Goal: Task Accomplishment & Management: Manage account settings

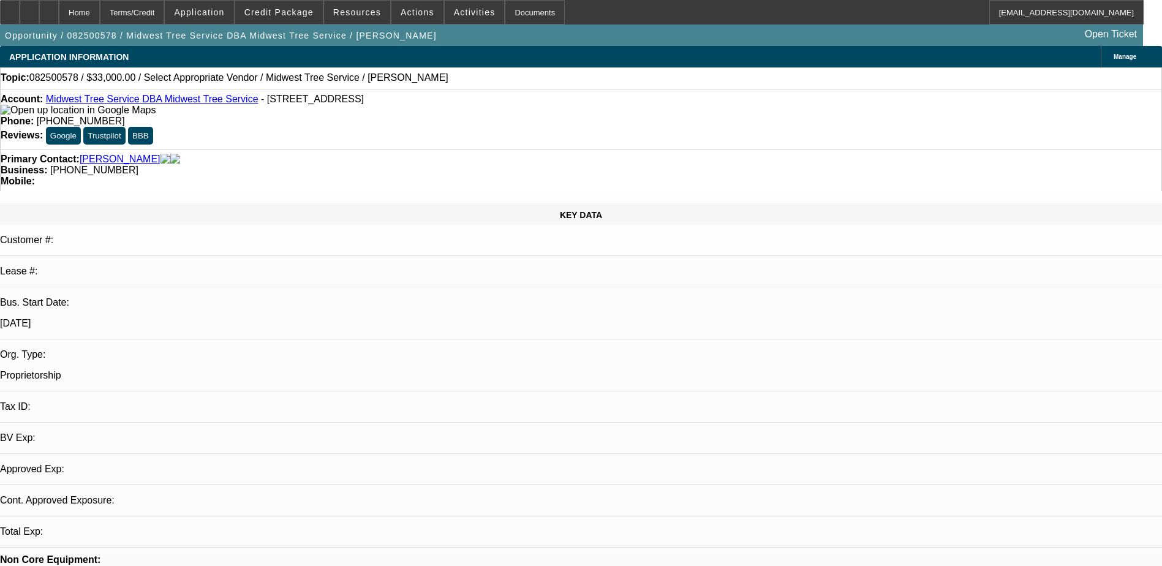
select select "0"
select select "2"
select select "0.1"
select select "4"
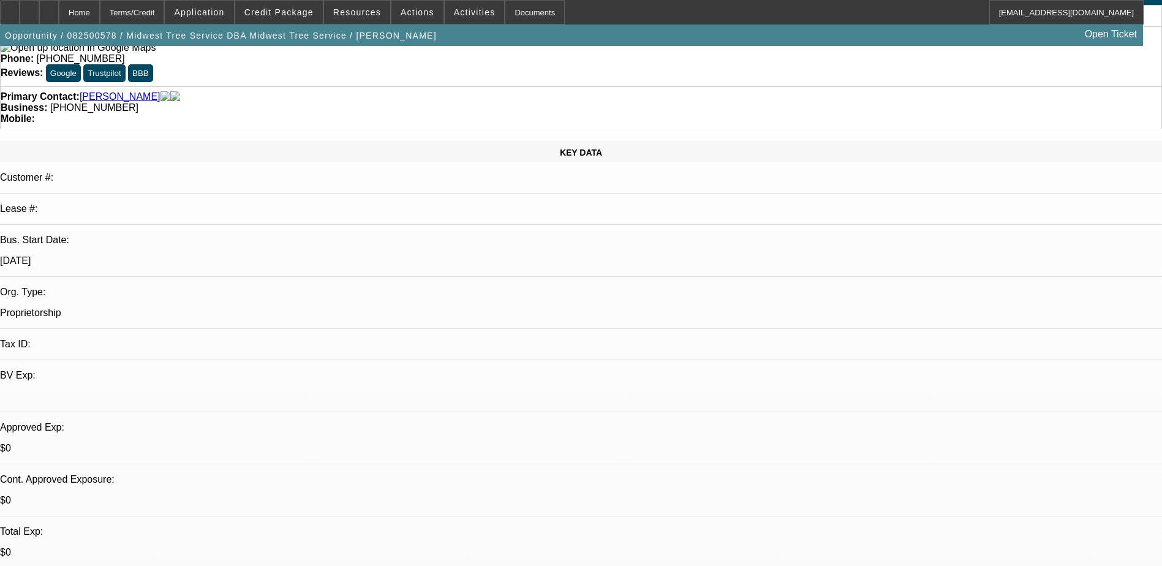
scroll to position [61, 0]
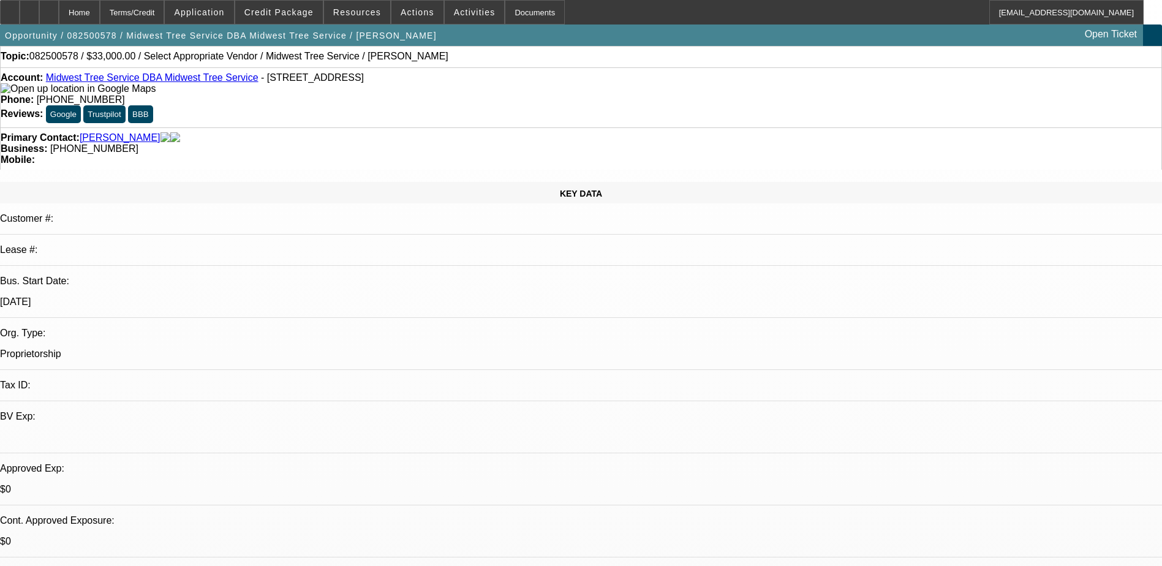
scroll to position [0, 0]
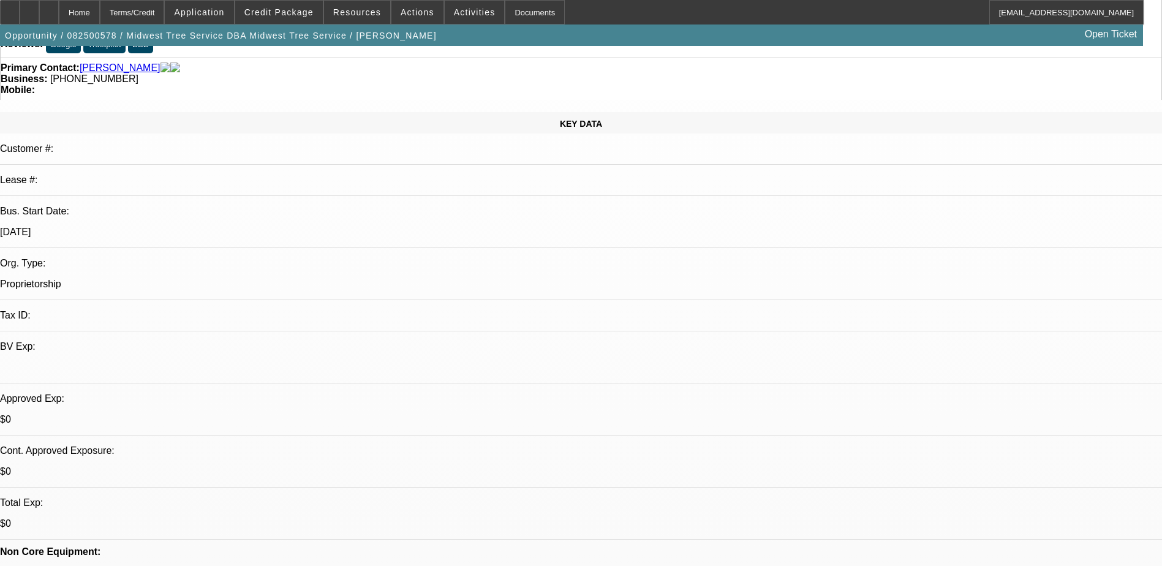
scroll to position [0, 0]
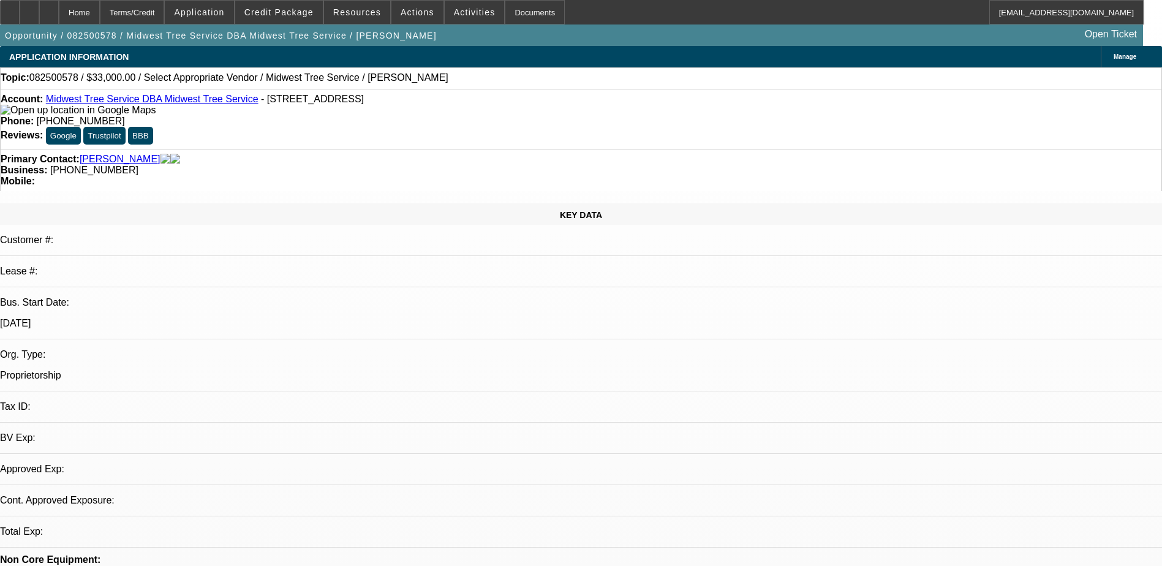
select select "0"
select select "2"
select select "0.1"
select select "4"
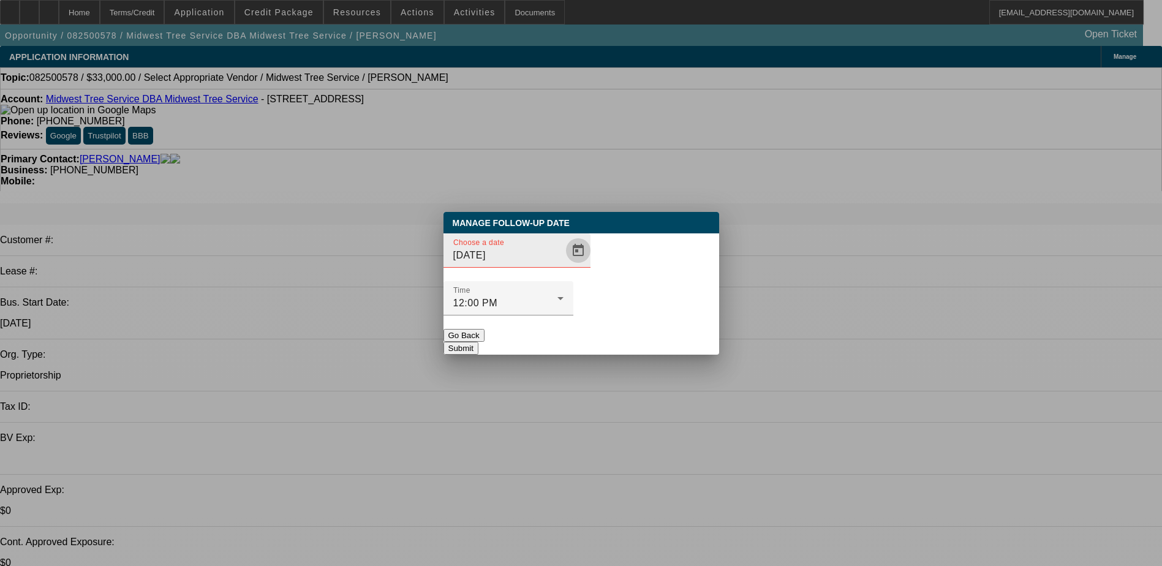
click at [563, 265] on span "Open calendar" at bounding box center [577, 250] width 29 height 29
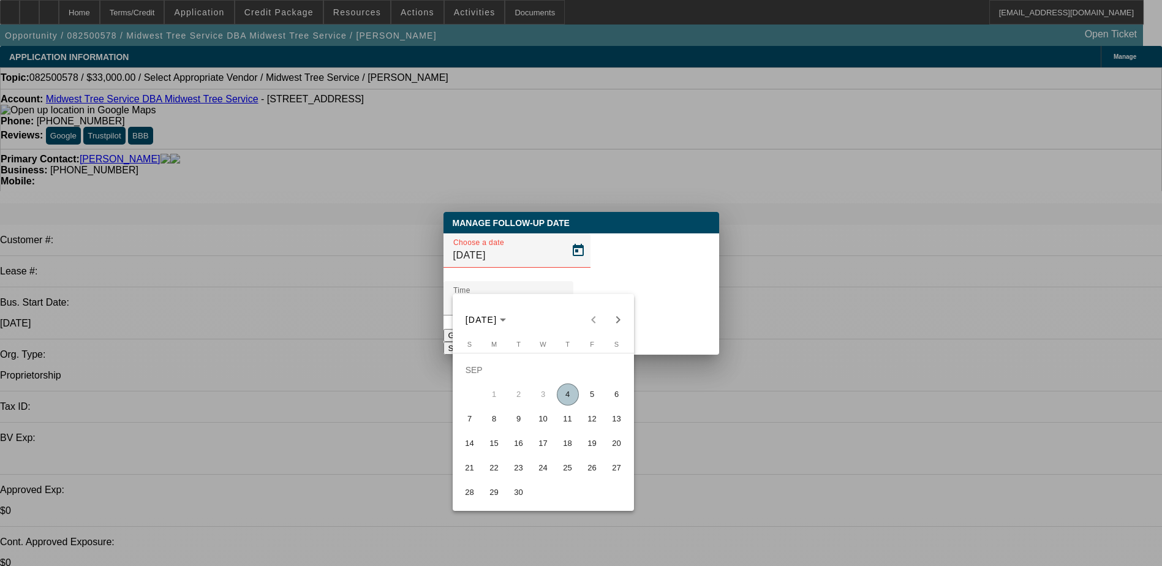
click at [595, 398] on span "5" at bounding box center [592, 394] width 22 height 22
type input "9/5/2025"
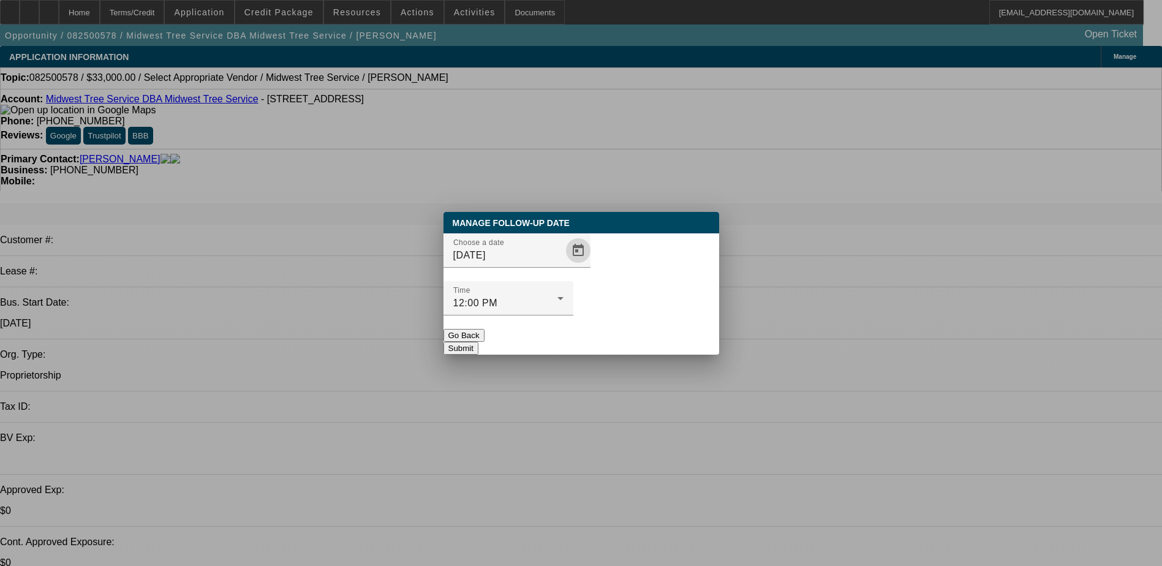
click at [478, 342] on button "Submit" at bounding box center [460, 348] width 35 height 13
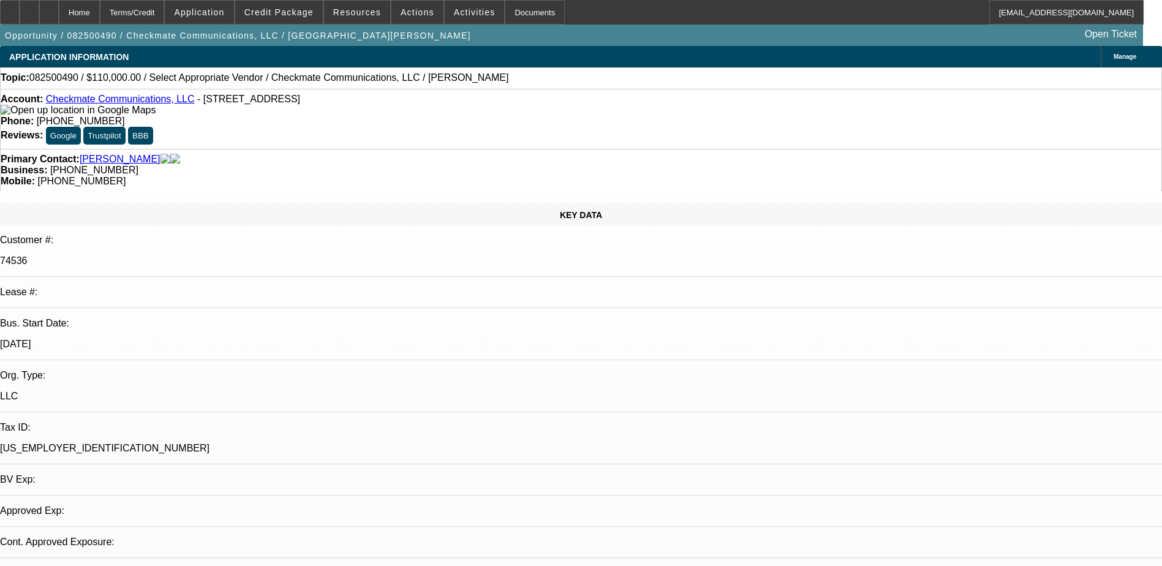
select select "0"
select select "2"
select select "0.1"
select select "4"
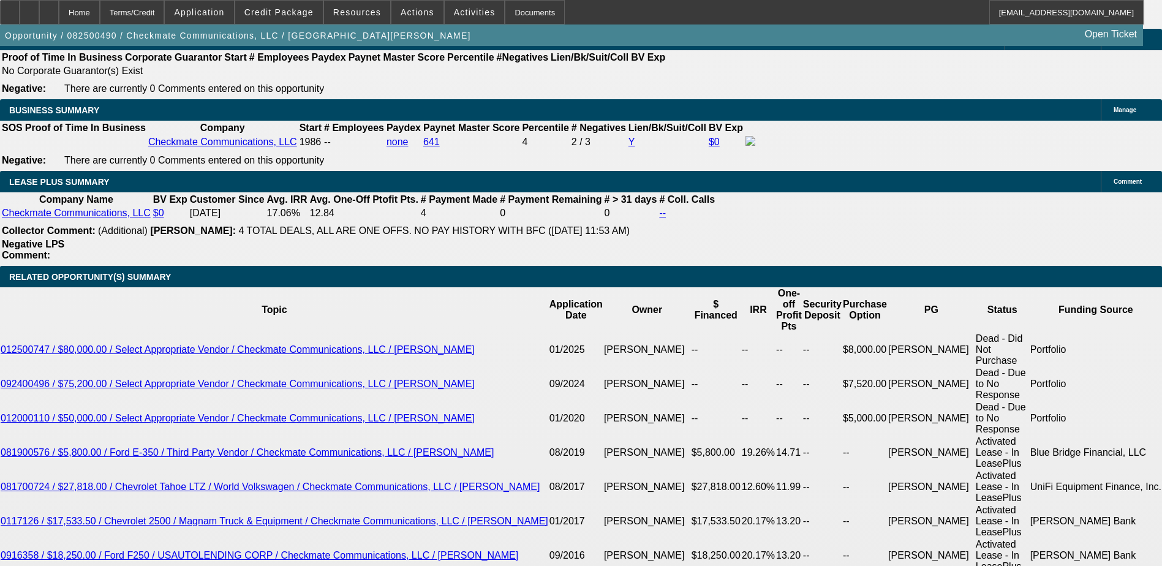
scroll to position [1776, 0]
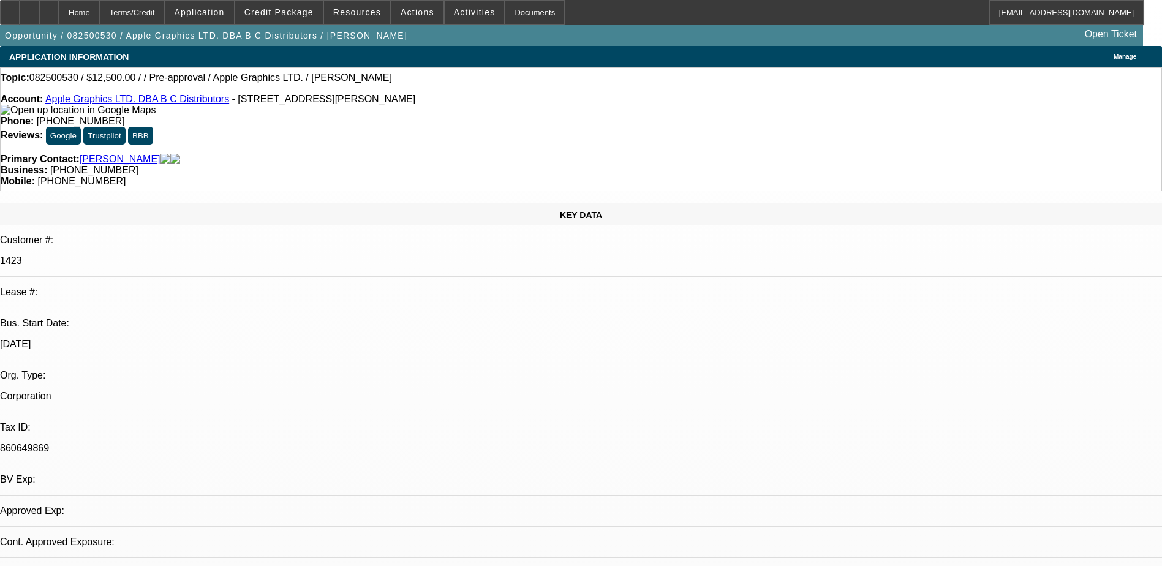
select select "0"
select select "2"
select select "0.1"
select select "4"
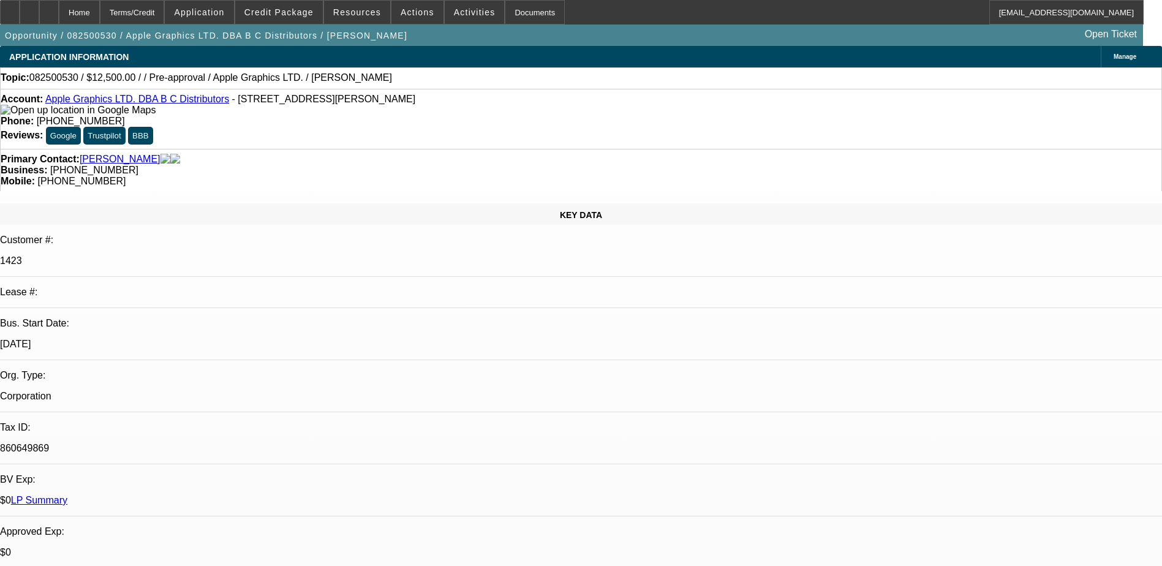
click at [104, 154] on link "Brierley, Bruce" at bounding box center [120, 159] width 81 height 11
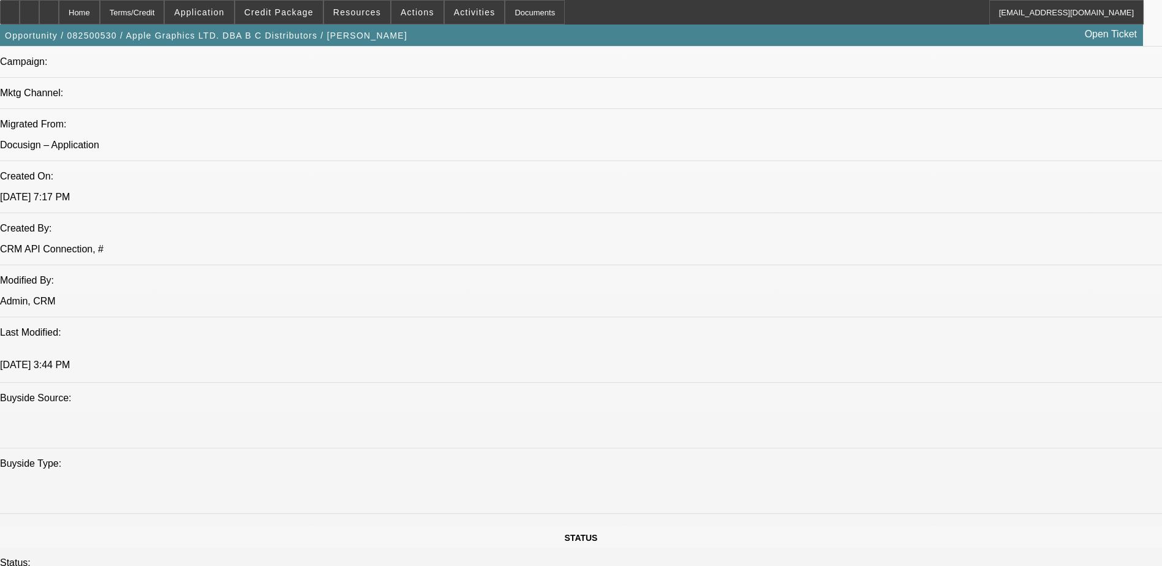
scroll to position [735, 0]
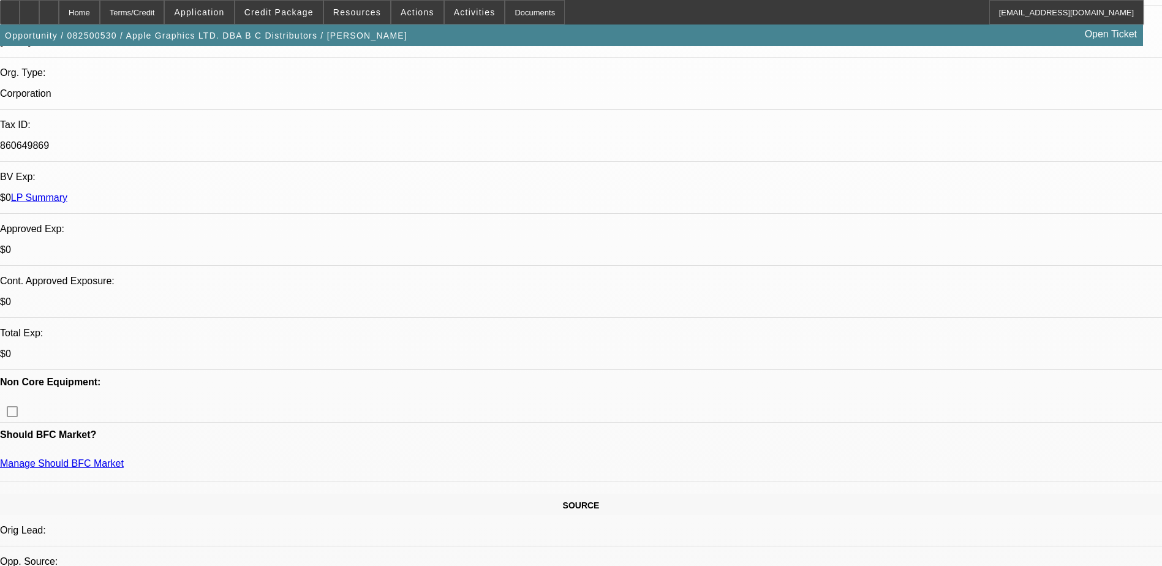
scroll to position [0, 0]
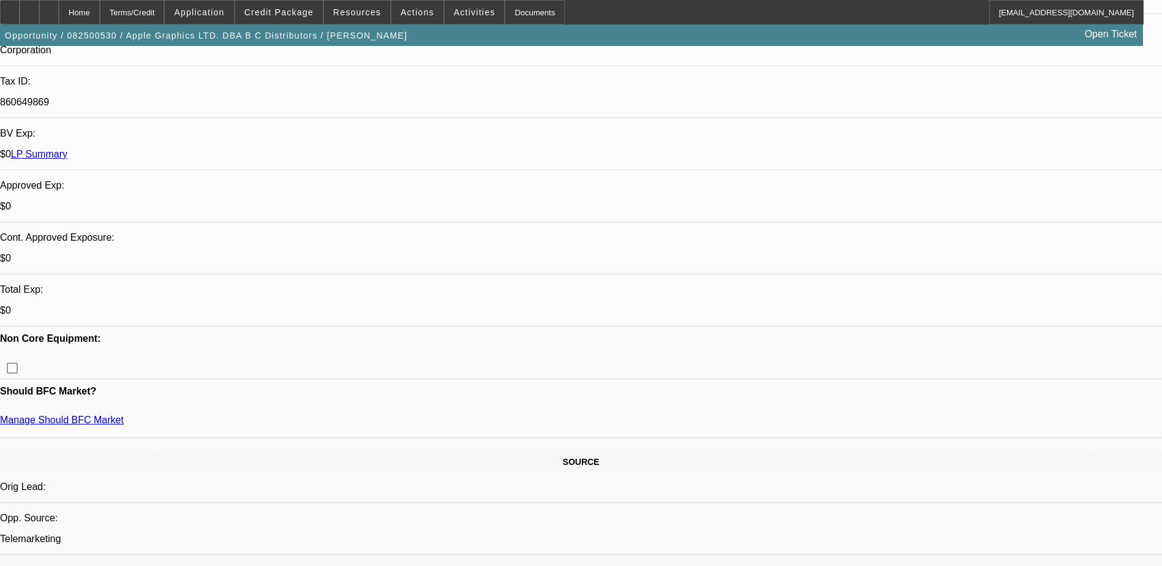
scroll to position [367, 0]
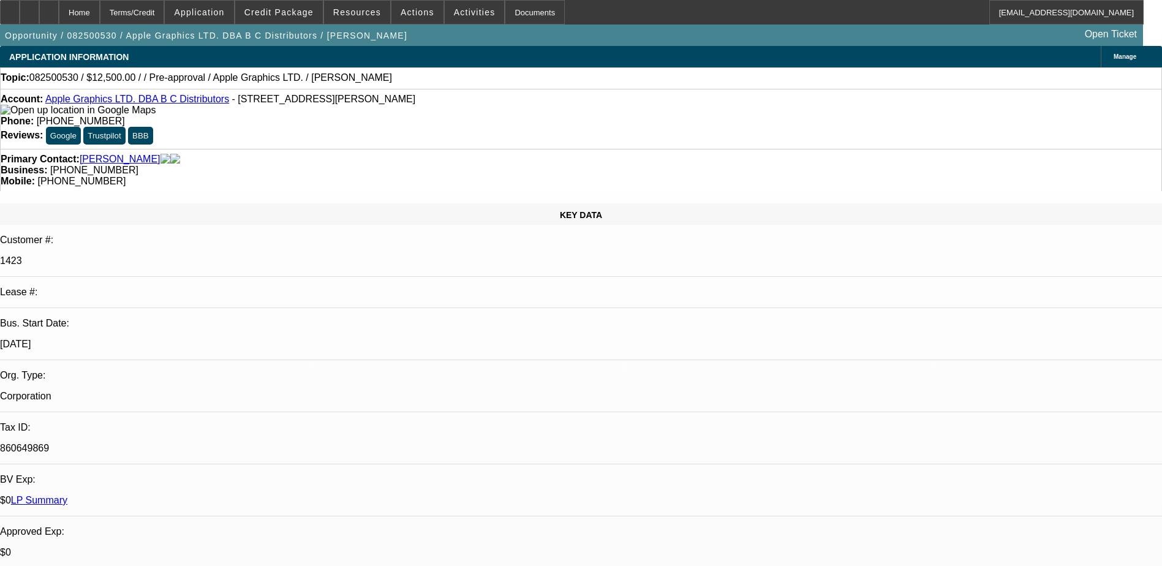
scroll to position [0, 0]
click at [286, 15] on span "Credit Package" at bounding box center [278, 12] width 69 height 10
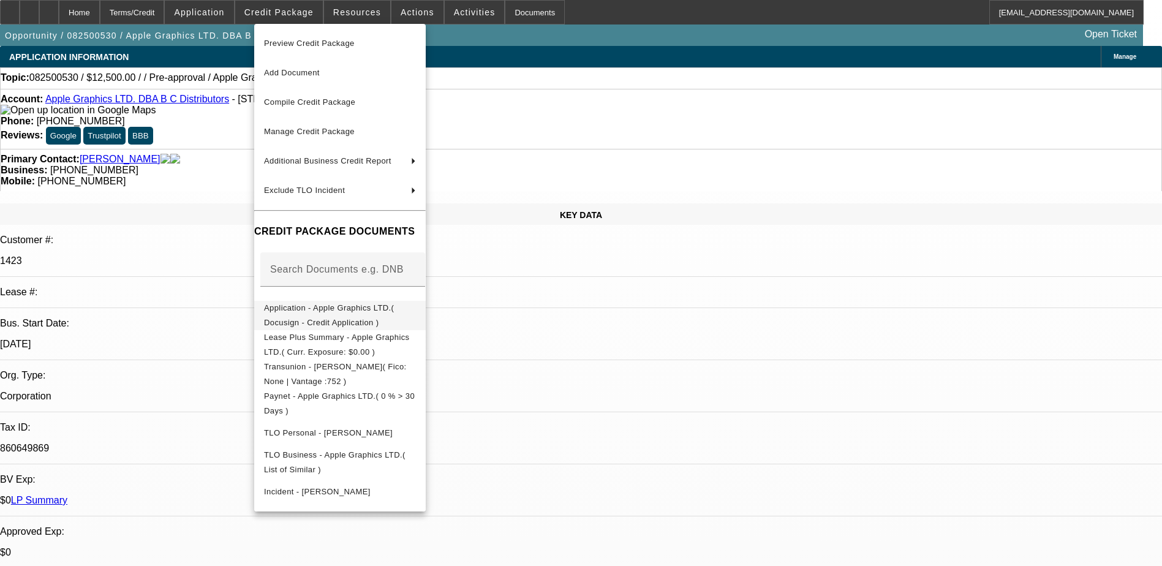
click at [305, 311] on span "Application - Apple Graphics LTD.( Docusign - Credit Application )" at bounding box center [329, 315] width 130 height 24
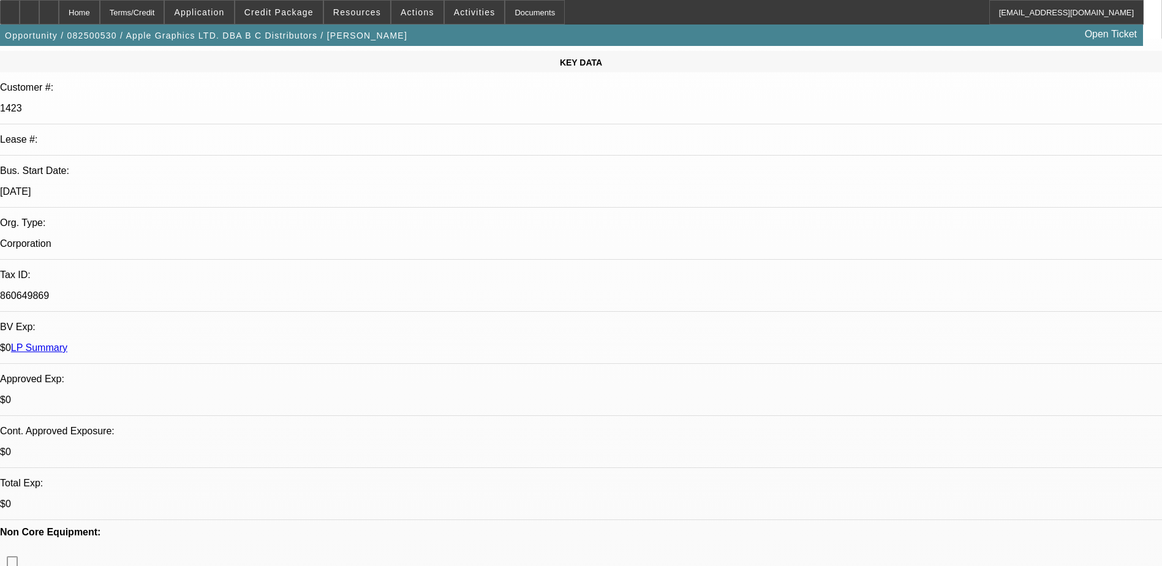
scroll to position [306, 0]
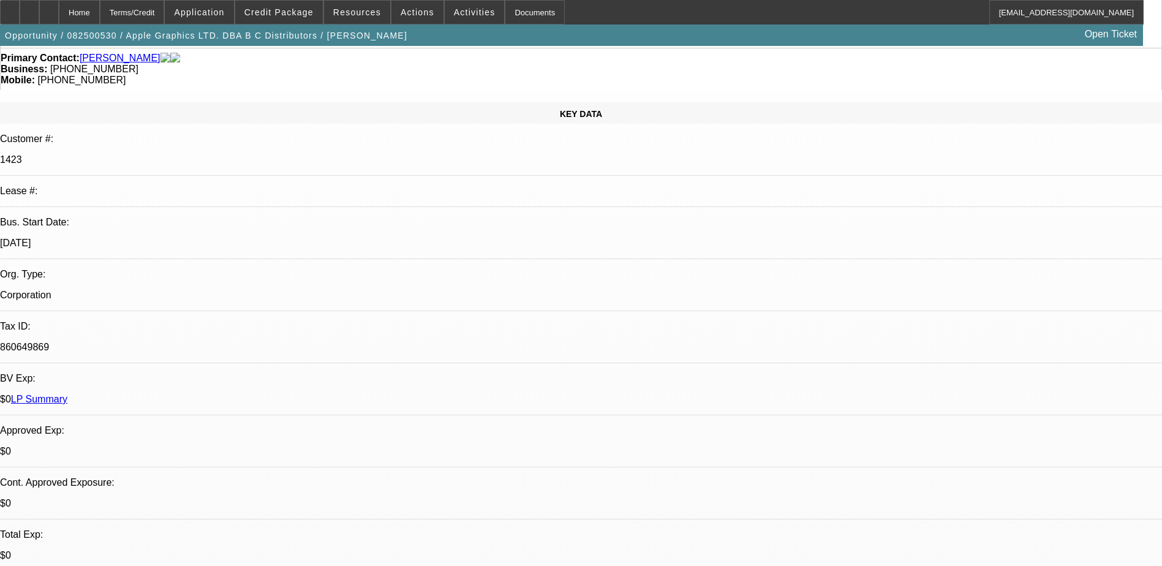
scroll to position [0, 0]
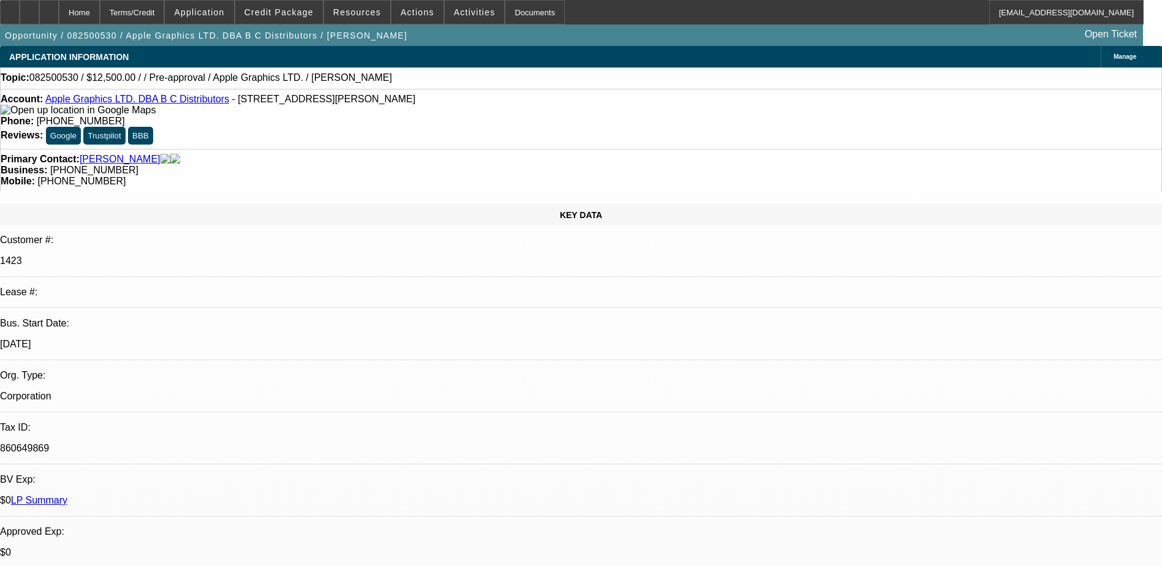
drag, startPoint x: 879, startPoint y: 149, endPoint x: 848, endPoint y: 94, distance: 63.1
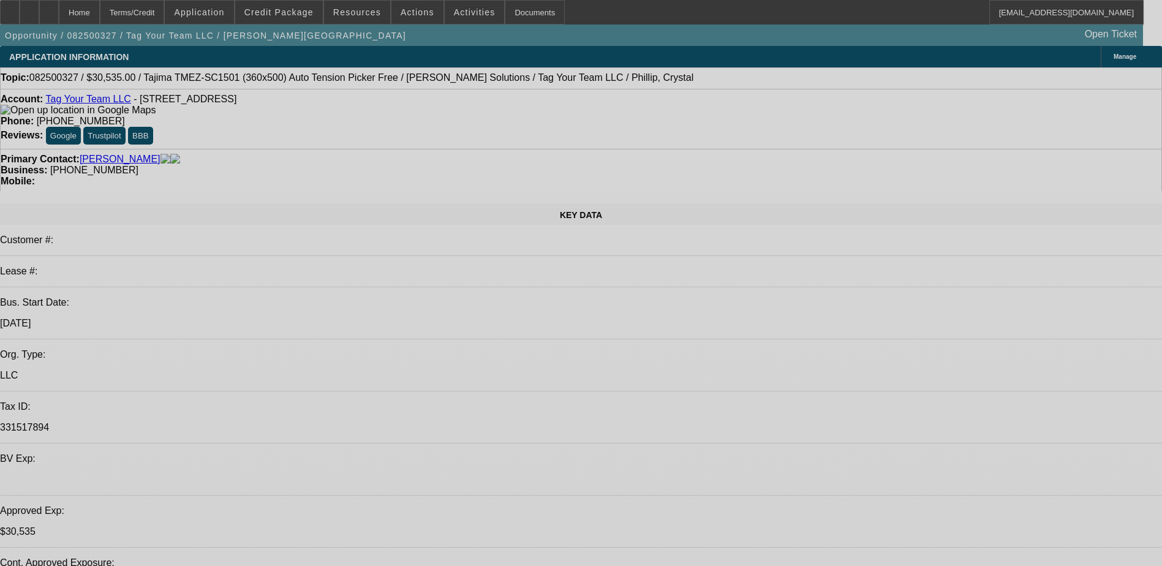
select select "0"
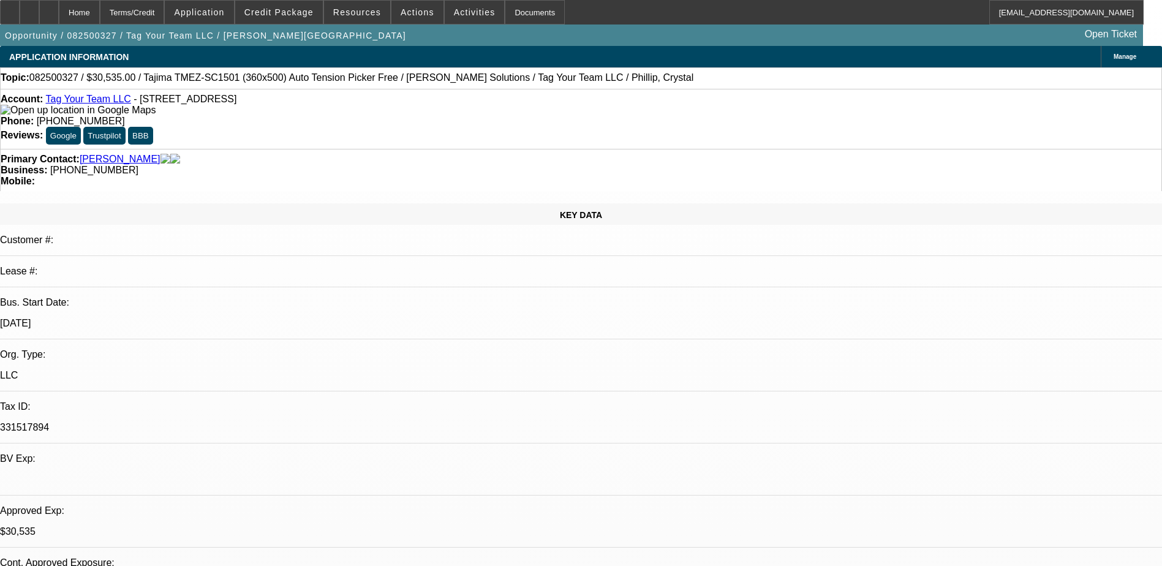
select select "2"
select select "0.1"
select select "0"
select select "2"
select select "0"
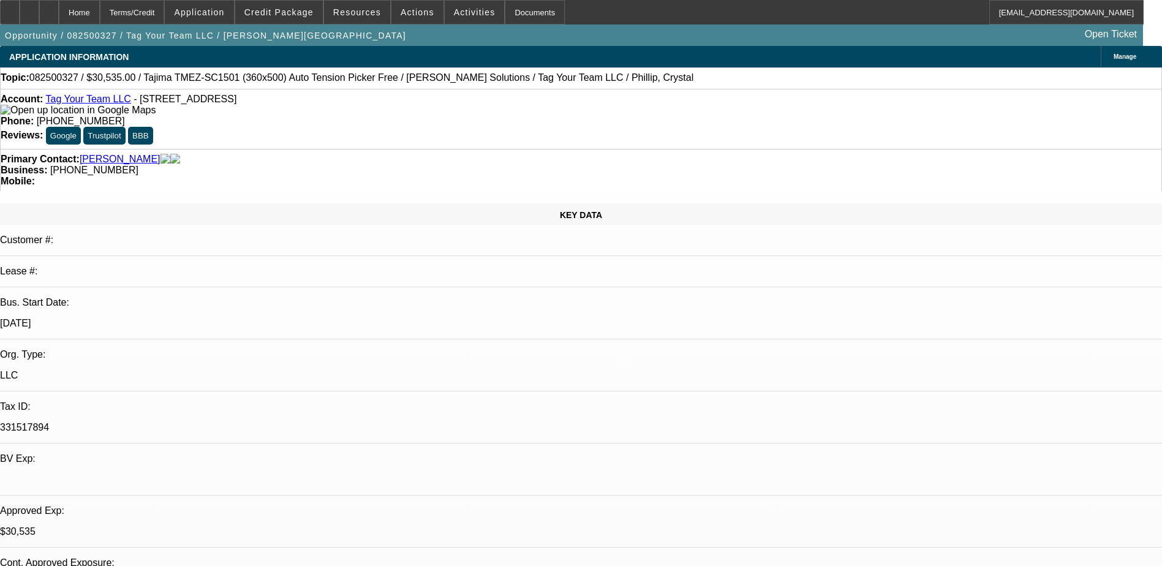
select select "0"
select select "2"
select select "0.1"
select select "0"
select select "2"
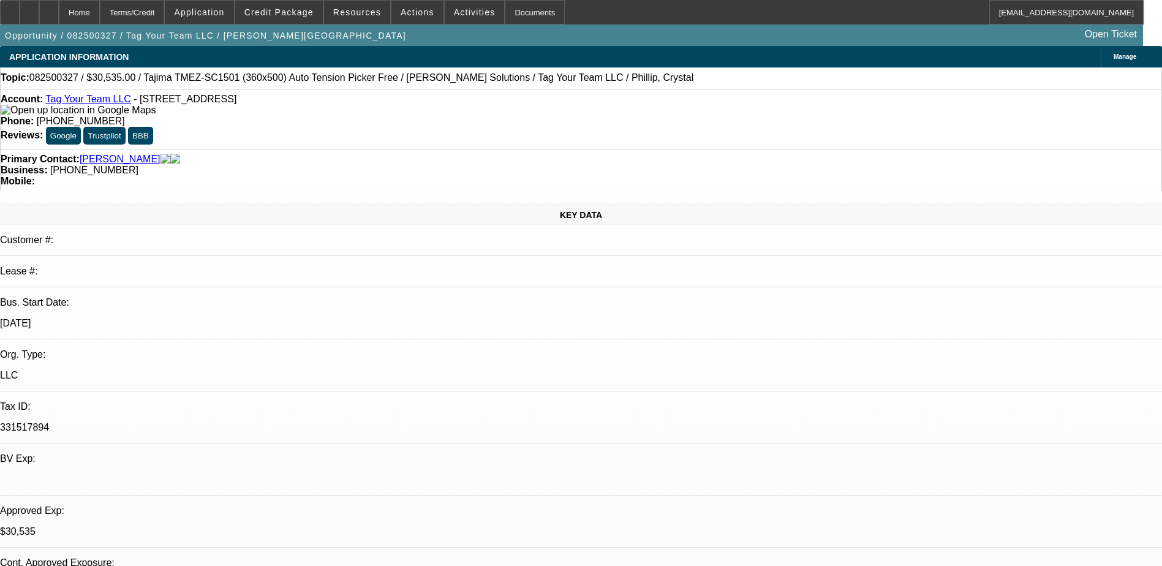
select select "0"
select select "1"
select select "2"
select select "4"
select select "1"
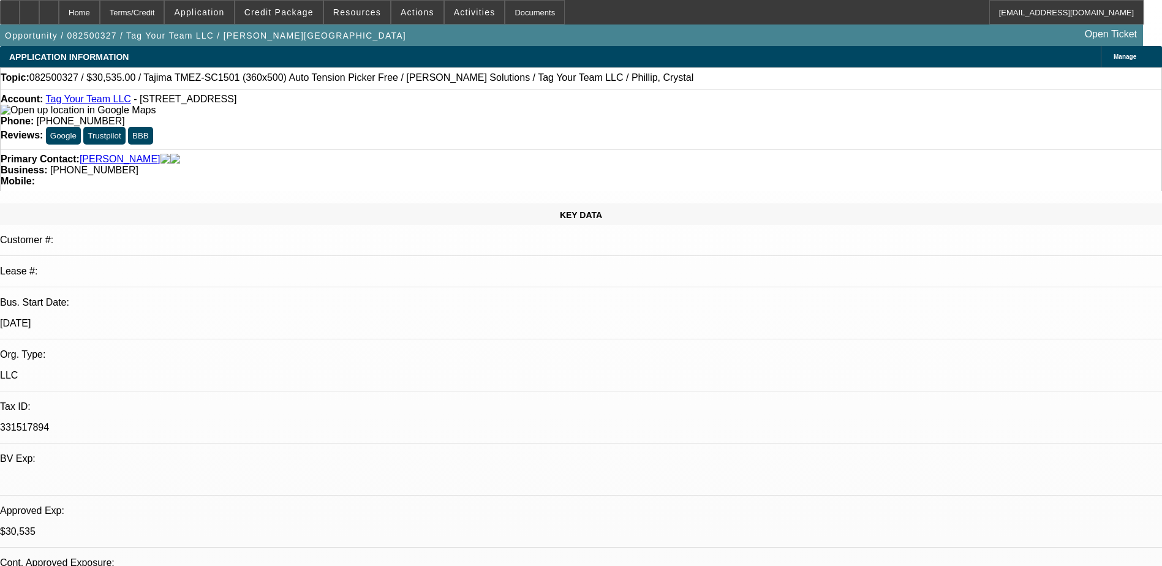
select select "2"
select select "6"
select select "1"
select select "2"
select select "4"
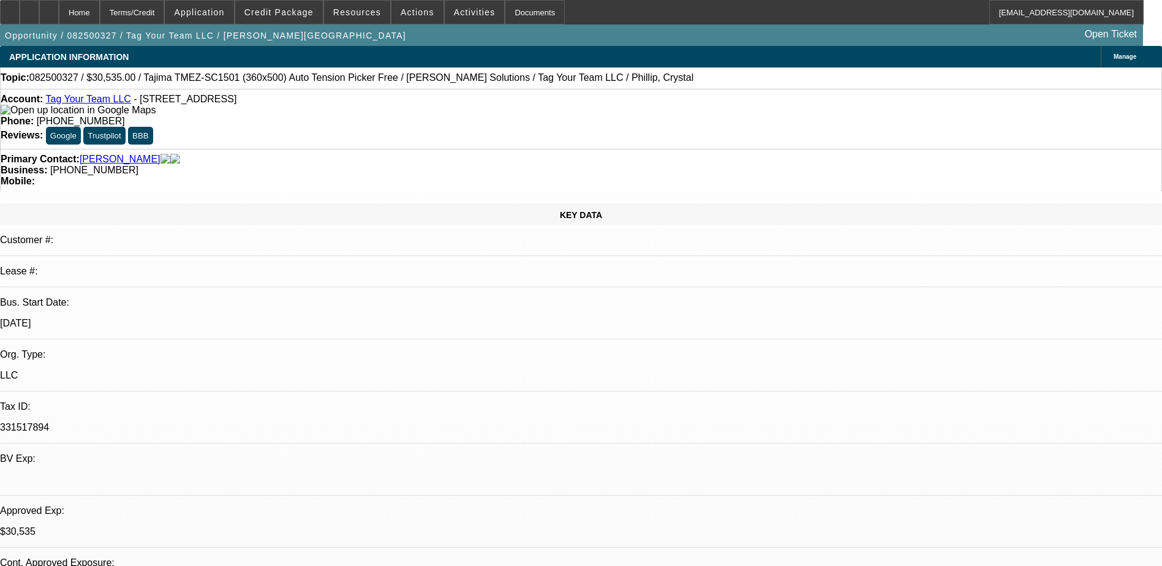
select select "1"
select select "2"
select select "6"
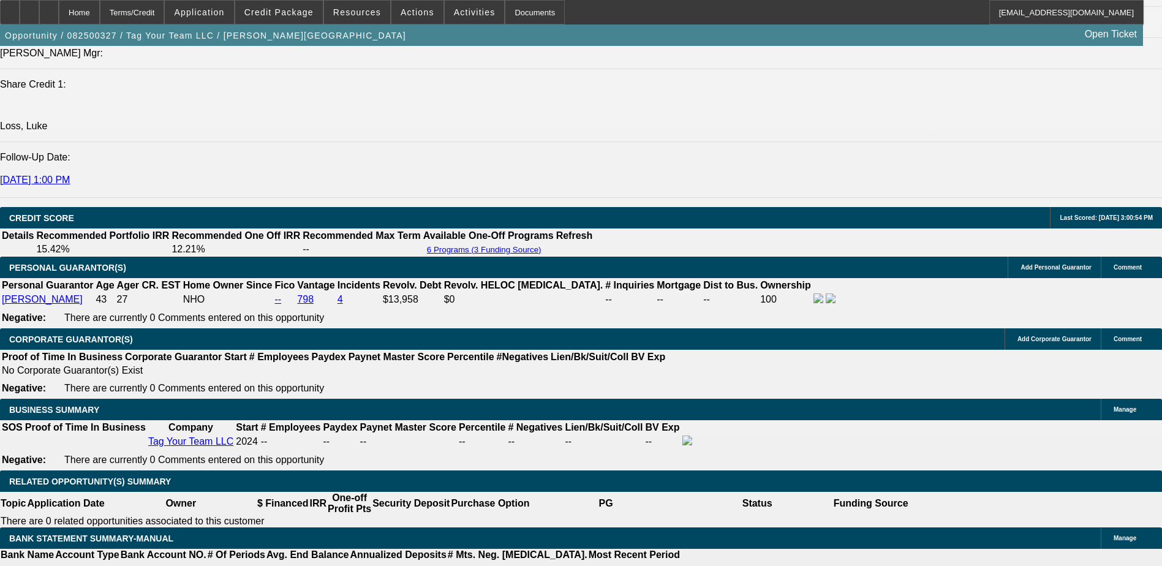
scroll to position [1286, 0]
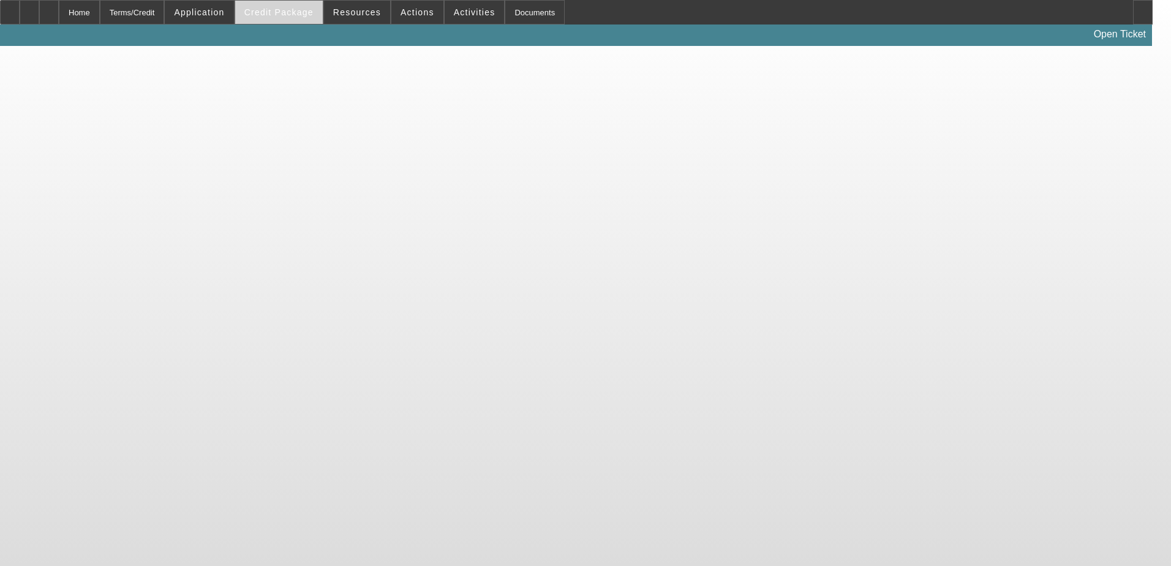
click at [284, 7] on app-root "Home Terms/Credit Application Credit Package Resources Actions Activities Docum…" at bounding box center [585, 23] width 1171 height 46
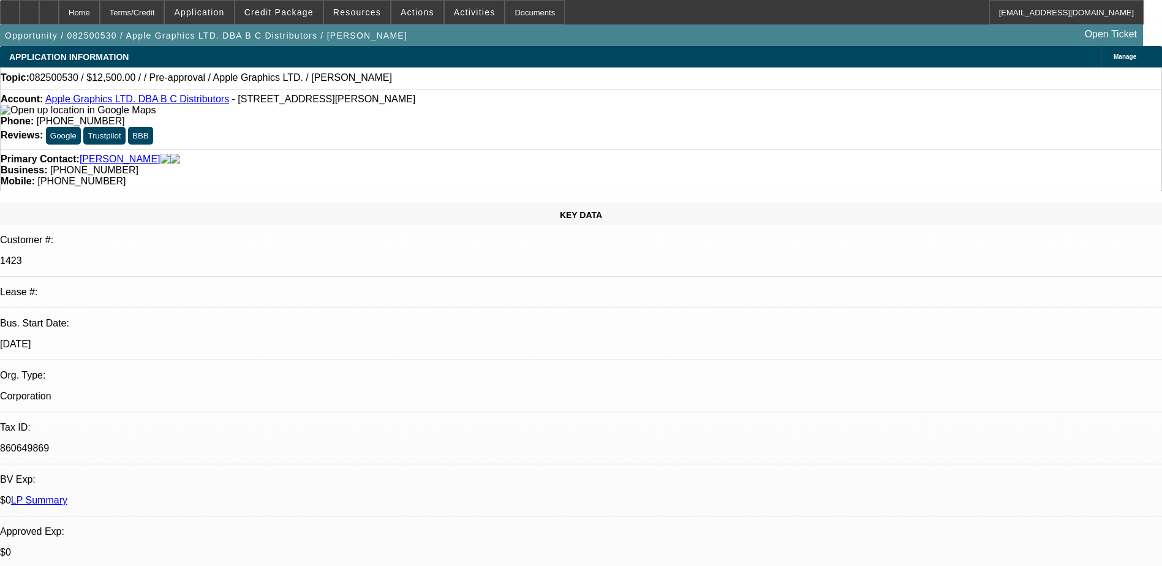
click at [282, 12] on span "Credit Package" at bounding box center [278, 12] width 69 height 10
select select "0"
select select "2"
select select "0.1"
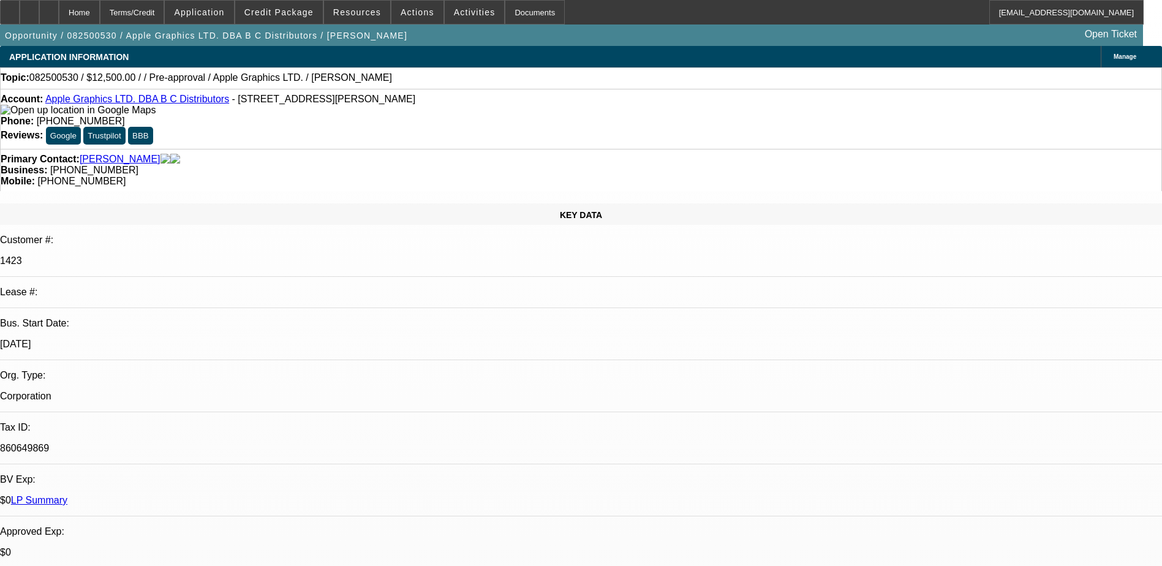
select select "4"
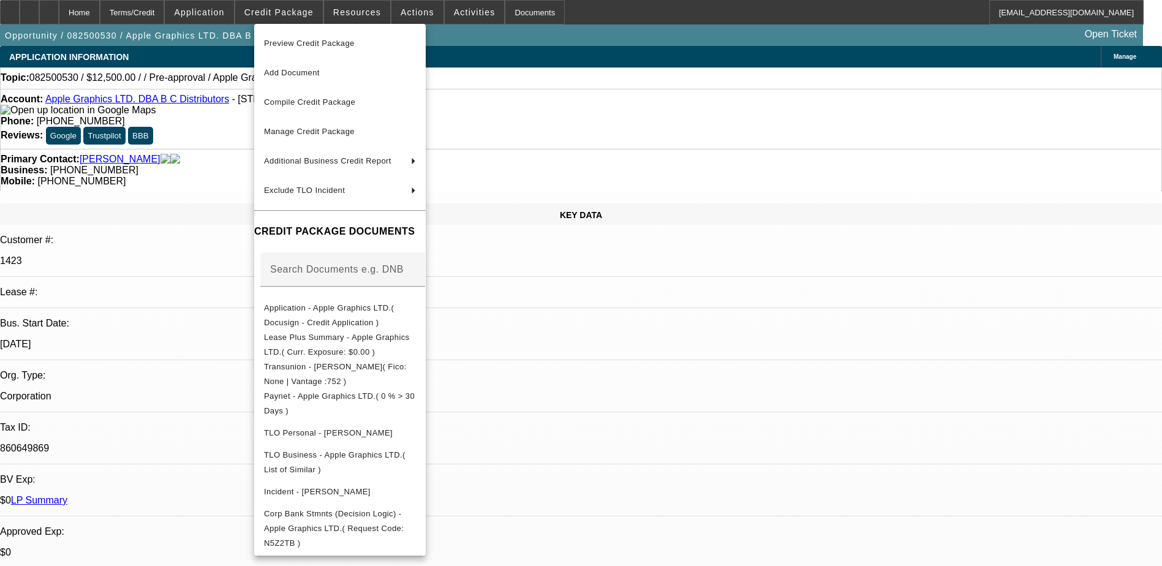
click at [990, 540] on div at bounding box center [581, 283] width 1162 height 566
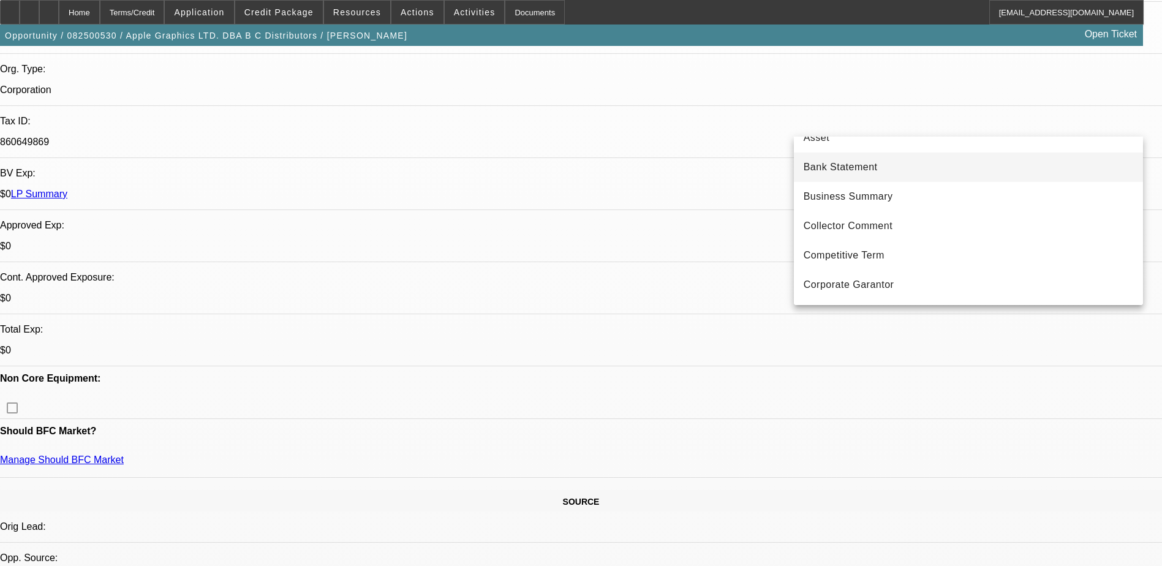
scroll to position [3, 0]
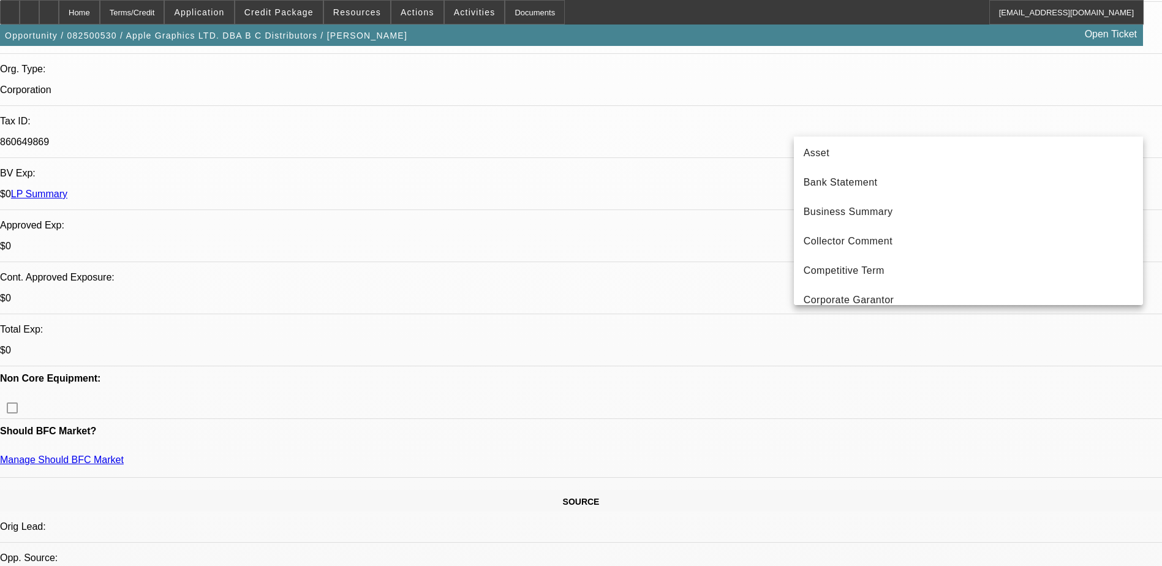
click at [857, 91] on div at bounding box center [581, 283] width 1162 height 566
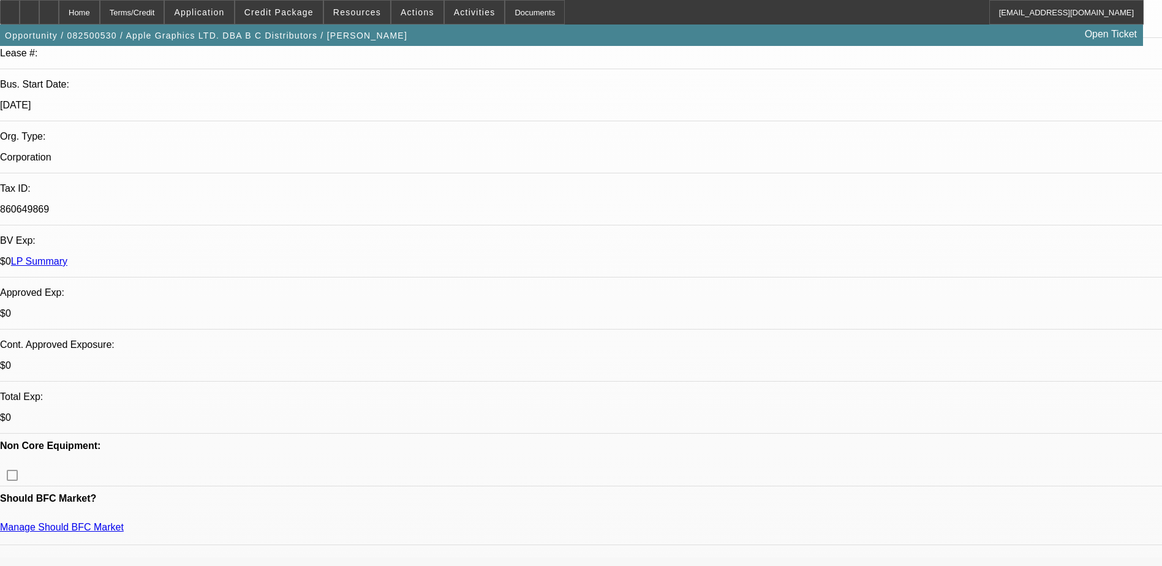
scroll to position [0, 0]
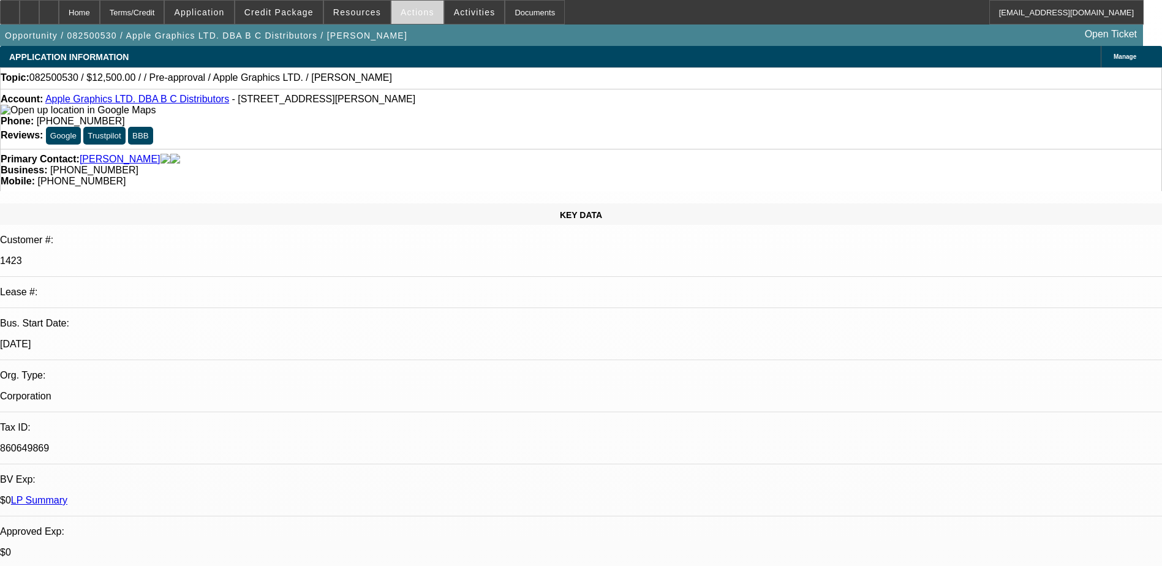
click at [414, 4] on span at bounding box center [417, 12] width 52 height 29
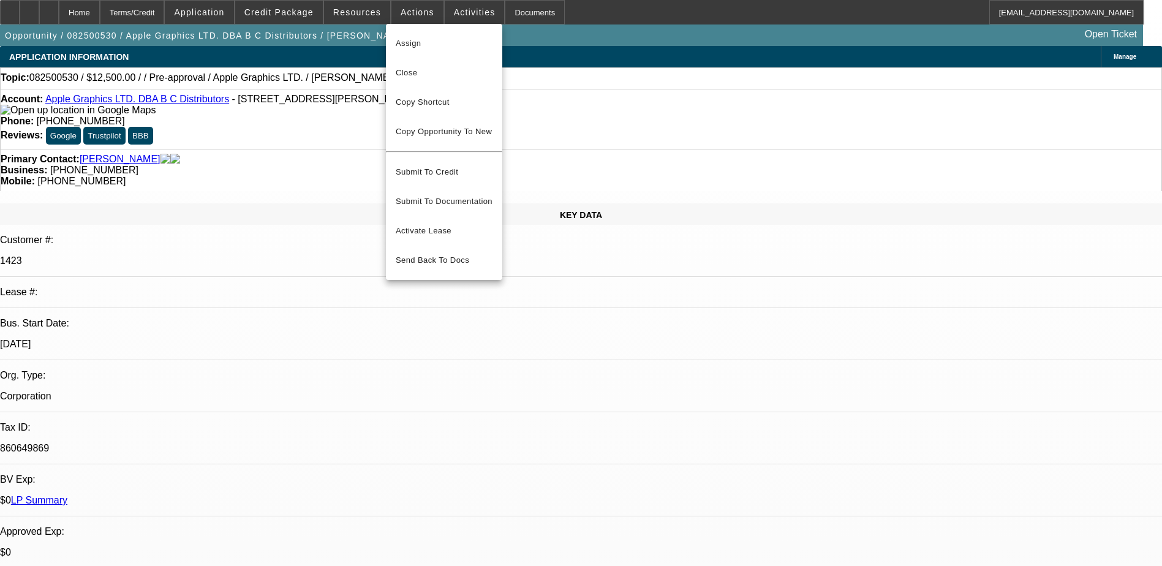
click at [452, 10] on div at bounding box center [581, 283] width 1162 height 566
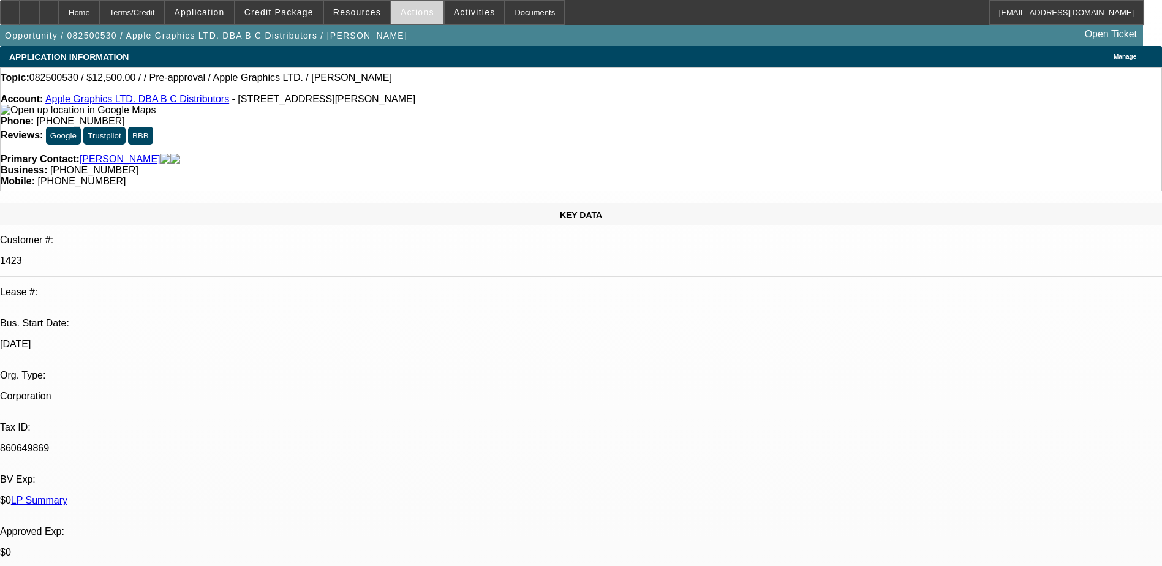
click at [411, 9] on span "Actions" at bounding box center [418, 12] width 34 height 10
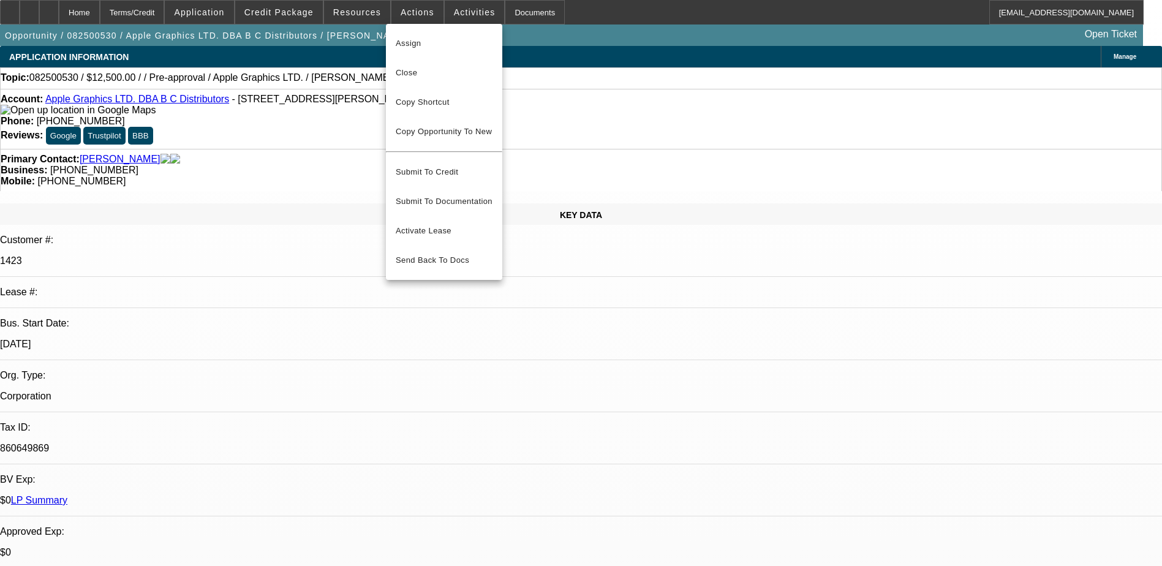
click at [358, 19] on div at bounding box center [581, 283] width 1162 height 566
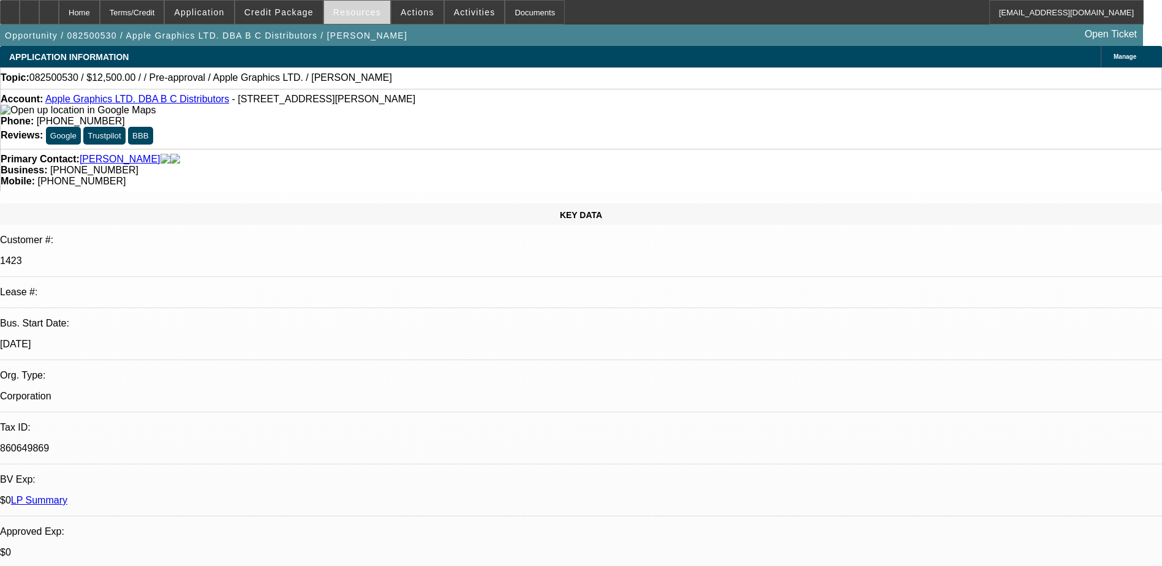
click at [358, 14] on span "Resources" at bounding box center [357, 12] width 48 height 10
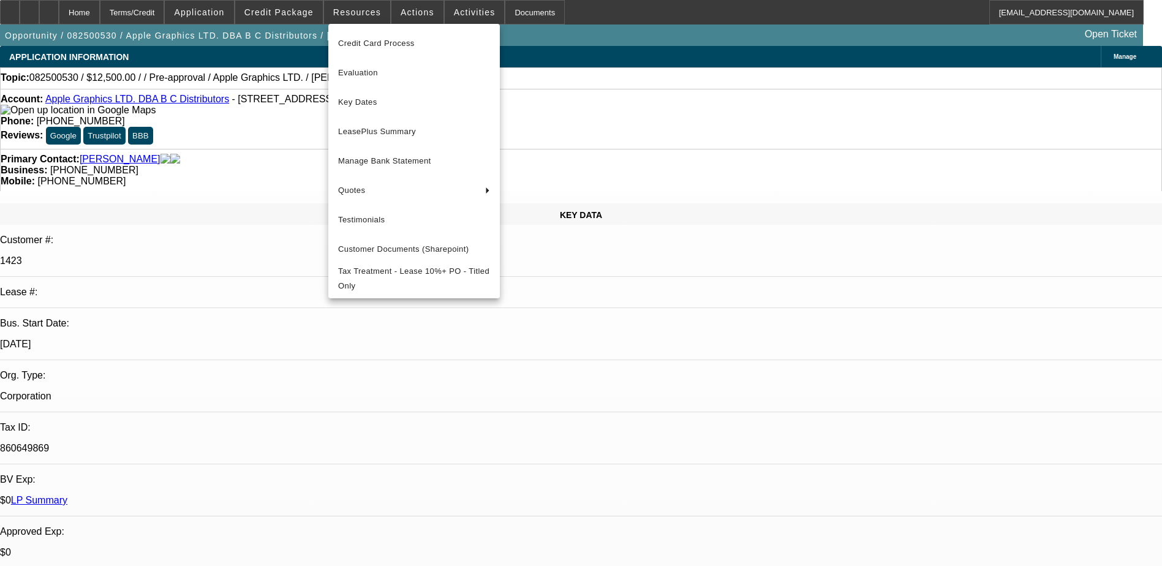
click at [418, 11] on div at bounding box center [581, 283] width 1162 height 566
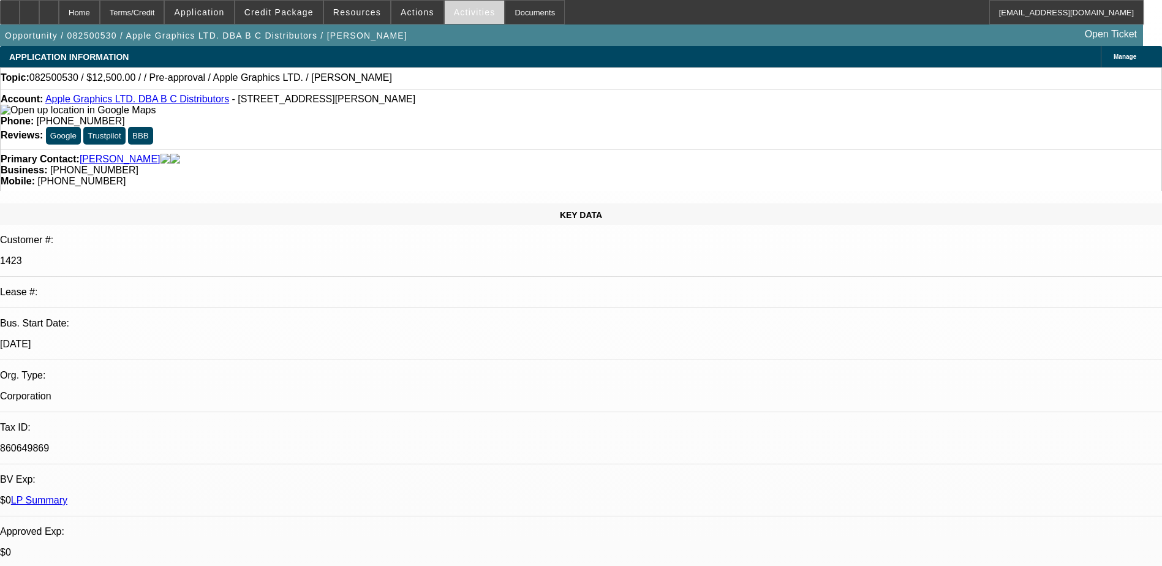
click at [459, 6] on span at bounding box center [475, 12] width 60 height 29
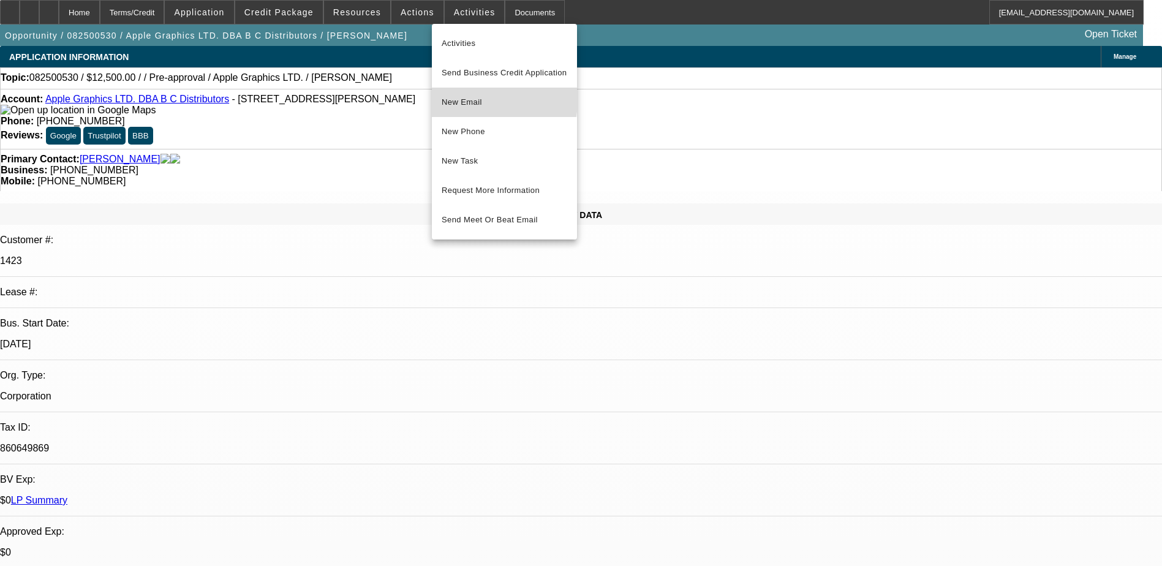
click at [464, 100] on span "New Email" at bounding box center [505, 102] width 126 height 15
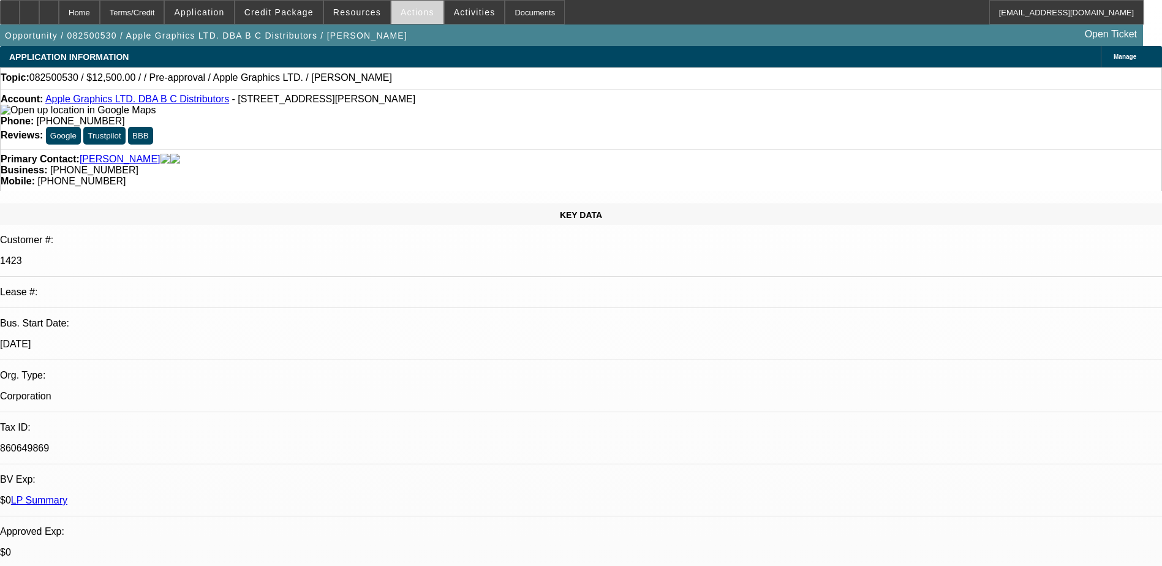
select select "0"
select select "2"
select select "0.1"
select select "4"
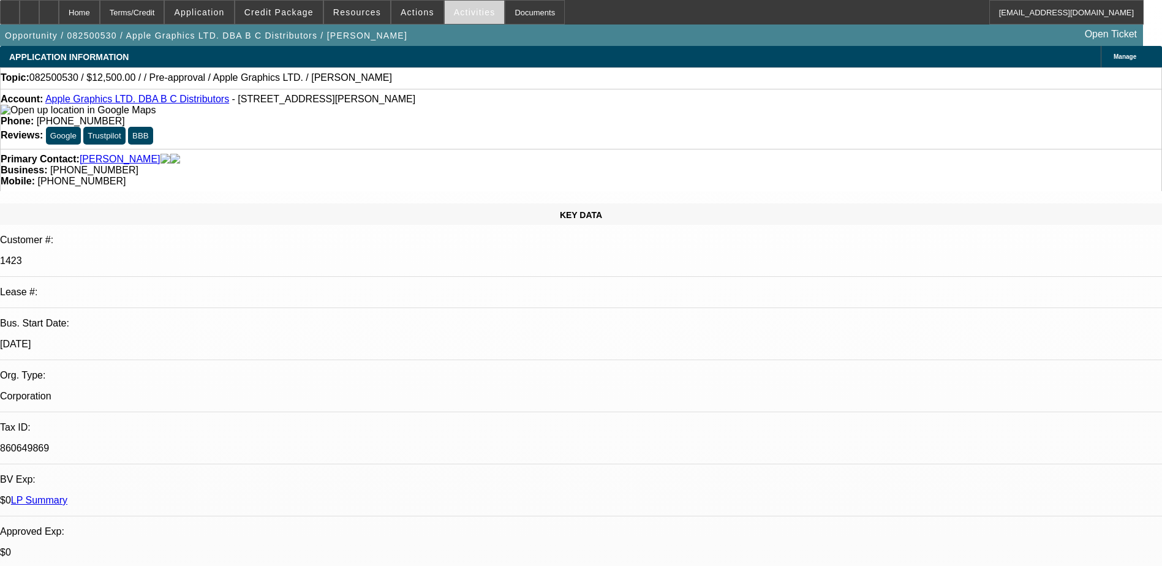
click at [454, 10] on span "Activities" at bounding box center [475, 12] width 42 height 10
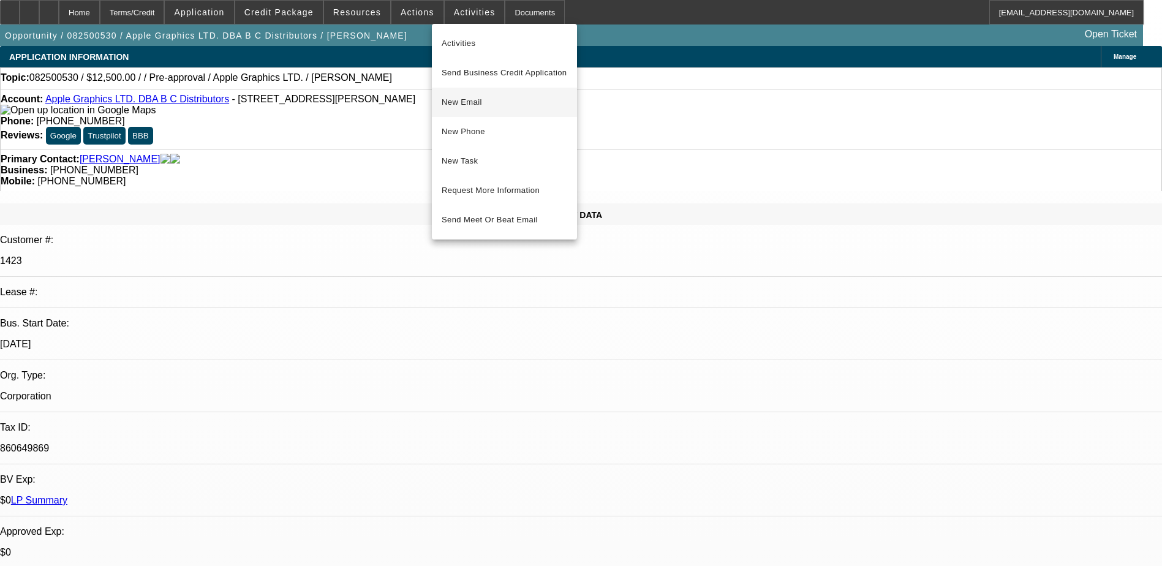
drag, startPoint x: 461, startPoint y: 95, endPoint x: 450, endPoint y: 94, distance: 11.0
click at [450, 94] on button "New Email" at bounding box center [504, 102] width 145 height 29
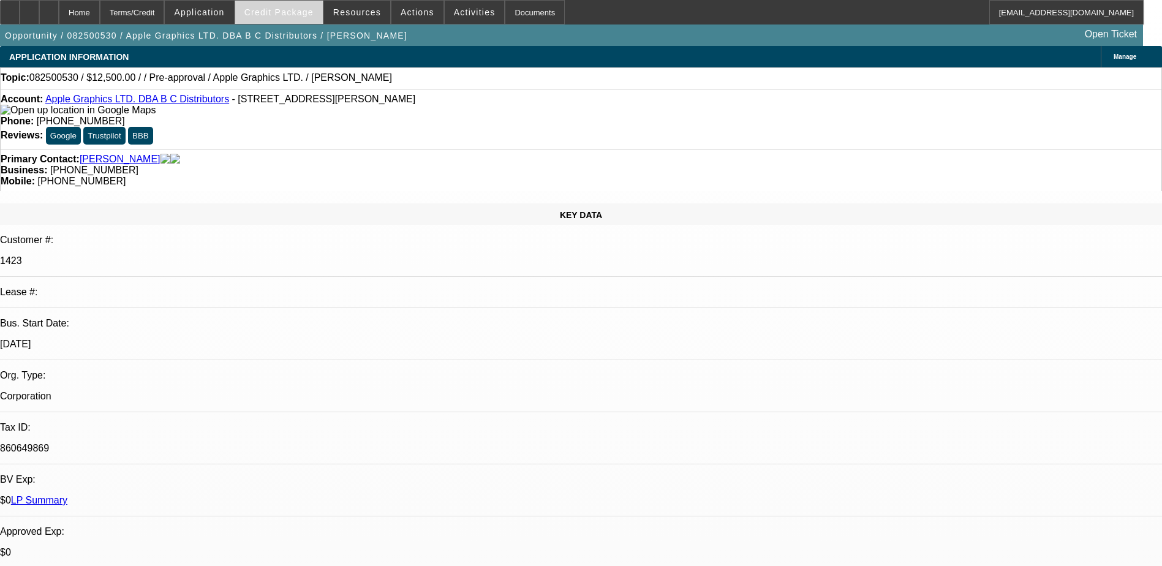
click at [273, 6] on span at bounding box center [279, 12] width 88 height 29
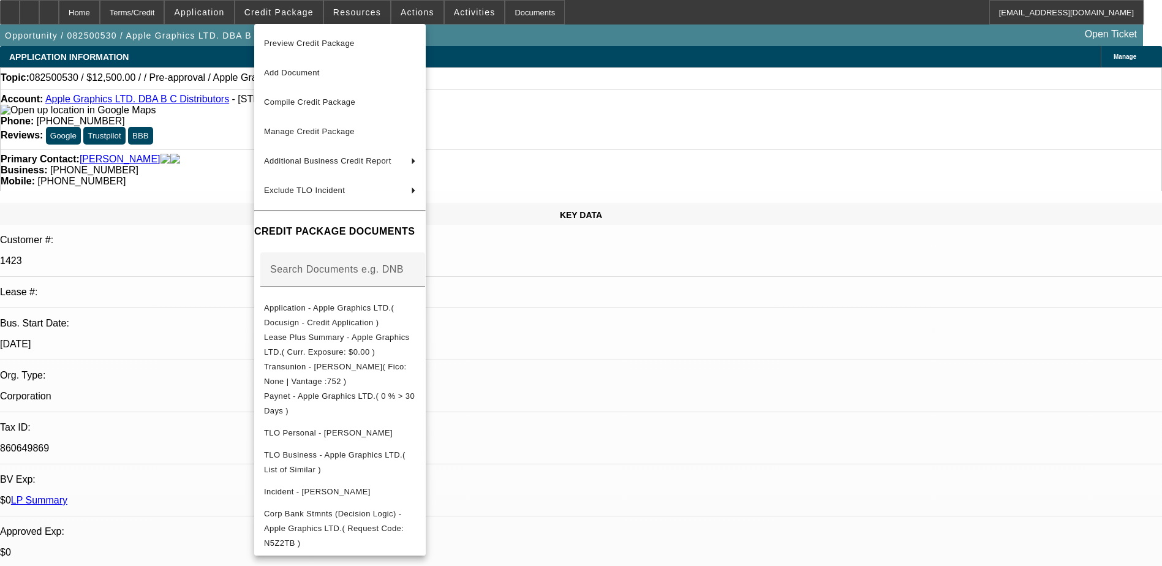
drag, startPoint x: 649, startPoint y: 390, endPoint x: 482, endPoint y: 219, distance: 238.6
click at [647, 390] on div at bounding box center [581, 283] width 1162 height 566
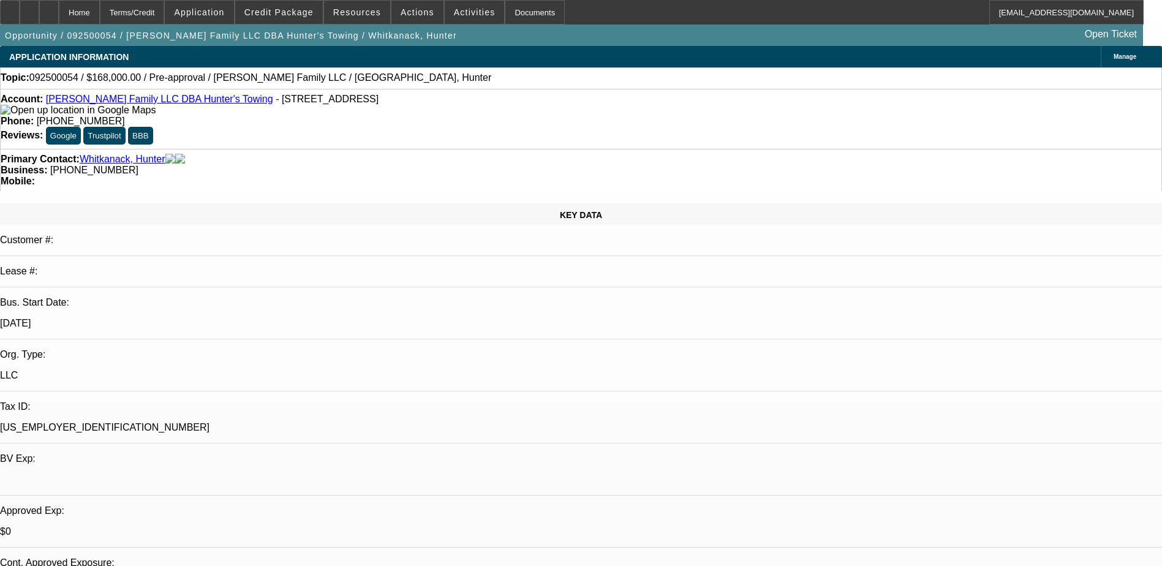
select select "0"
select select "2"
select select "0.1"
select select "4"
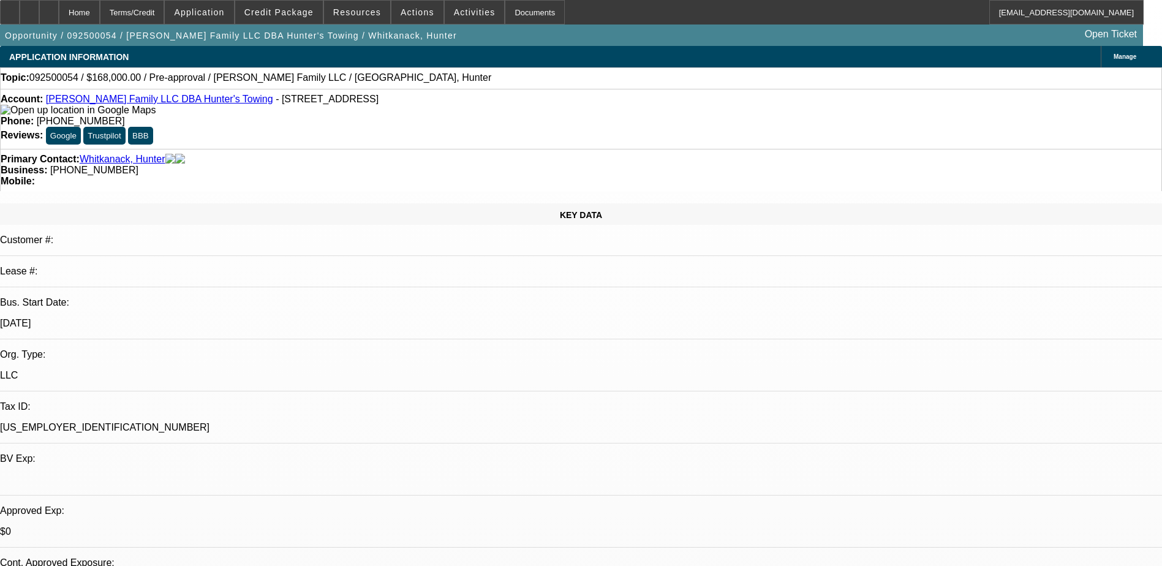
click at [224, 10] on span "Application" at bounding box center [199, 12] width 50 height 10
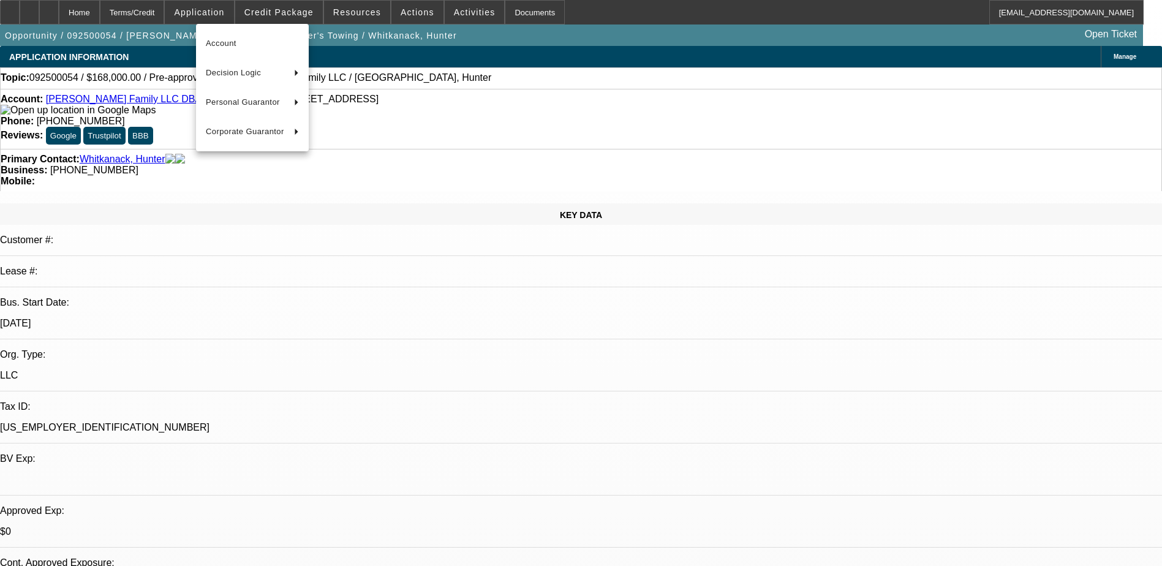
click at [271, 7] on div at bounding box center [581, 283] width 1162 height 566
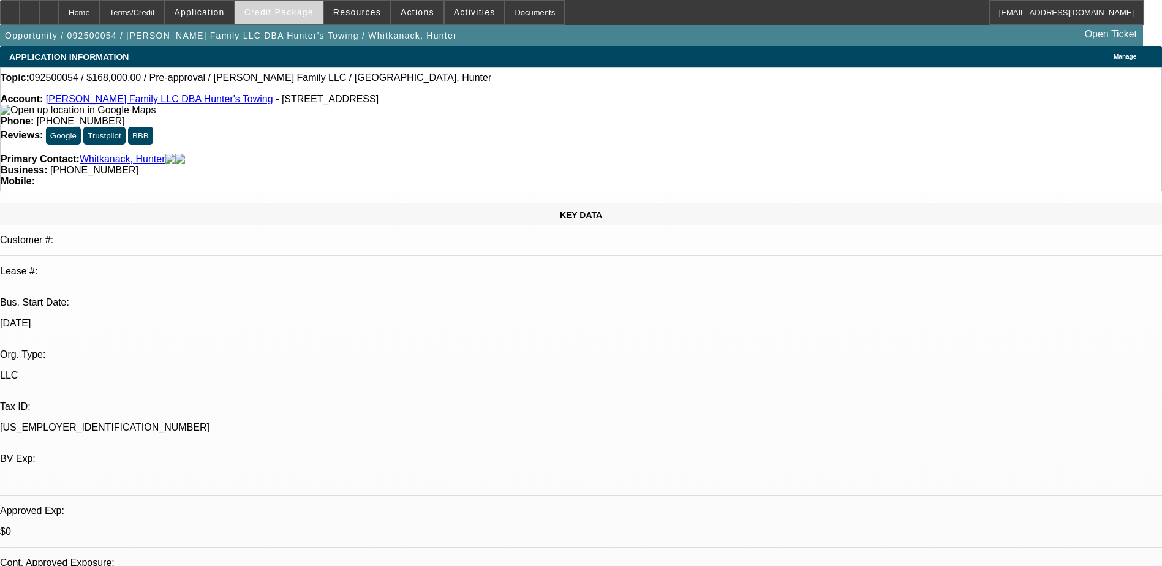
click at [271, 13] on span "Credit Package" at bounding box center [278, 12] width 69 height 10
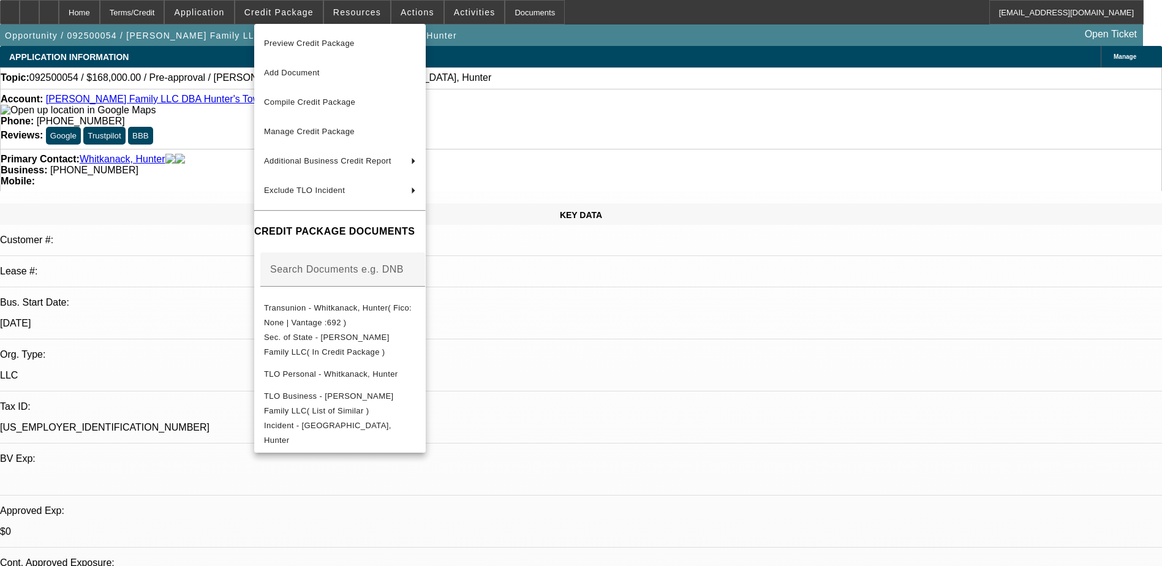
click at [880, 496] on div at bounding box center [581, 283] width 1162 height 566
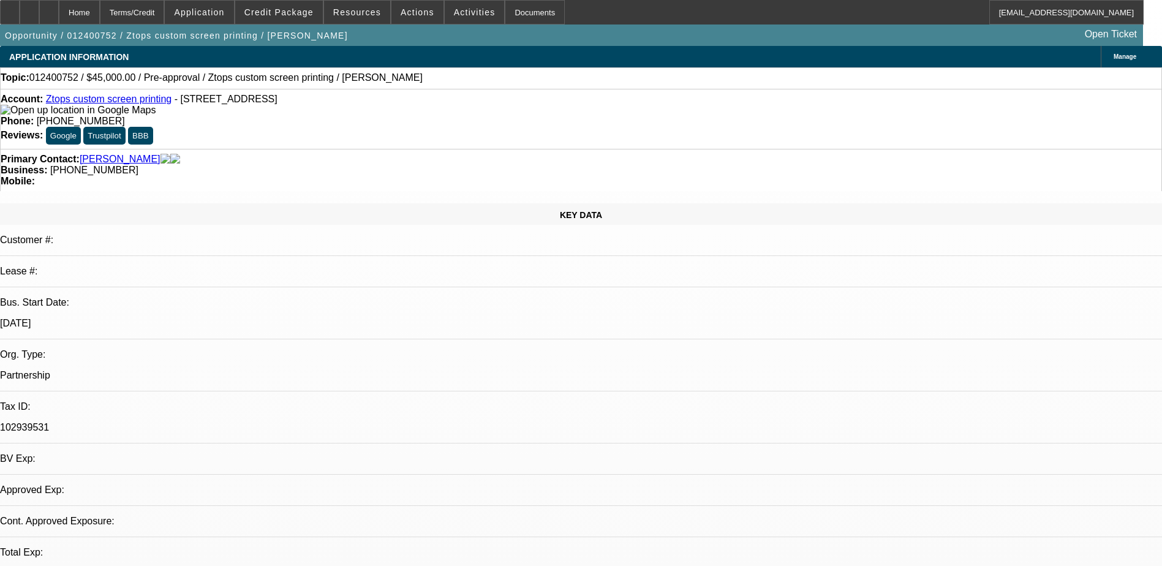
select select "0"
select select "2"
select select "0.1"
select select "4"
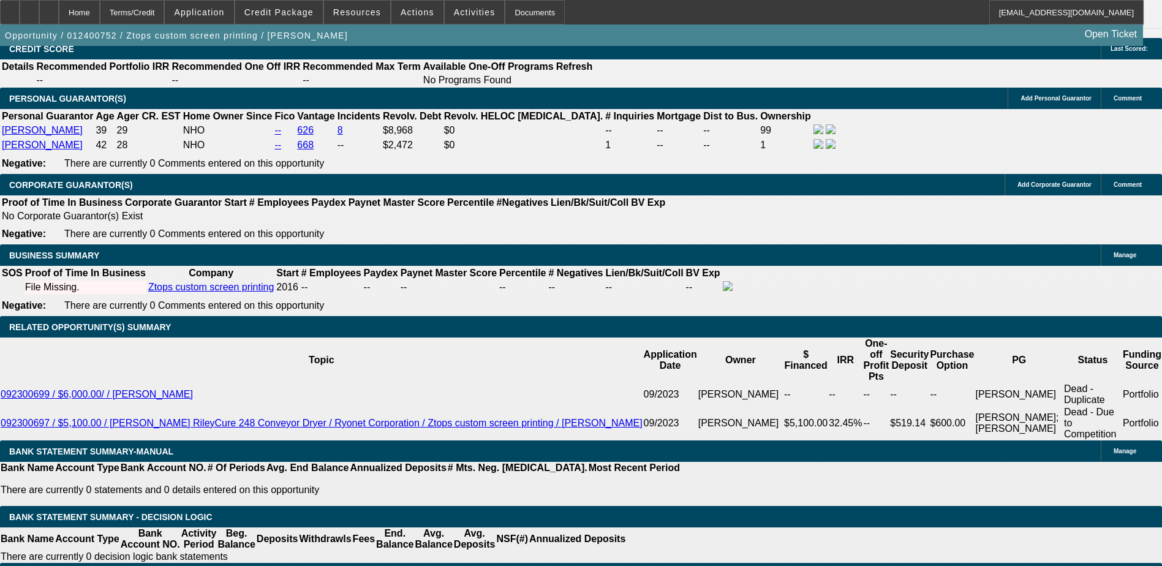
scroll to position [1528, 0]
